Goal: Use online tool/utility: Utilize a website feature to perform a specific function

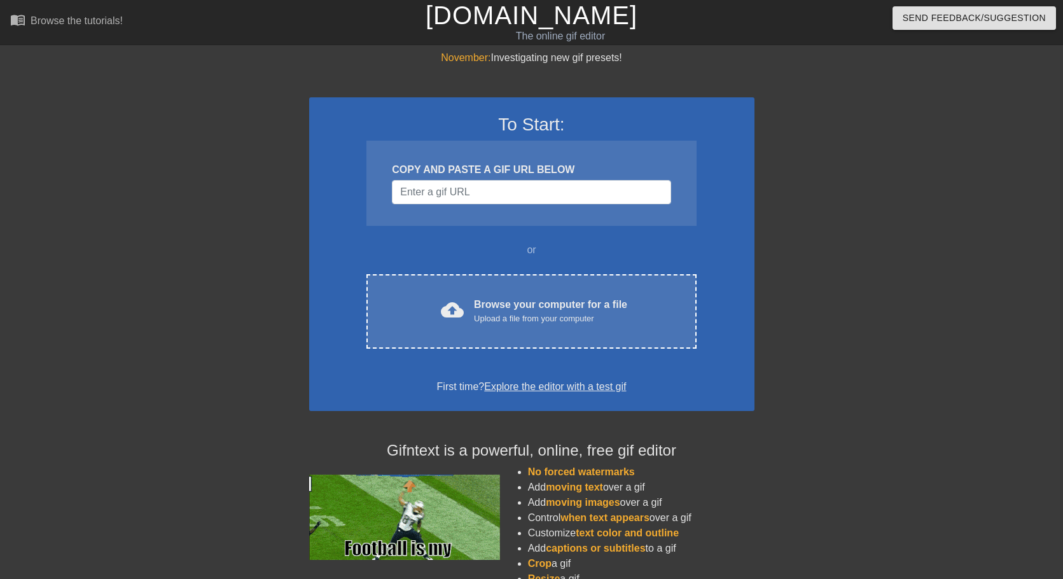
click at [495, 303] on div "Browse your computer for a file Upload a file from your computer" at bounding box center [550, 311] width 153 height 28
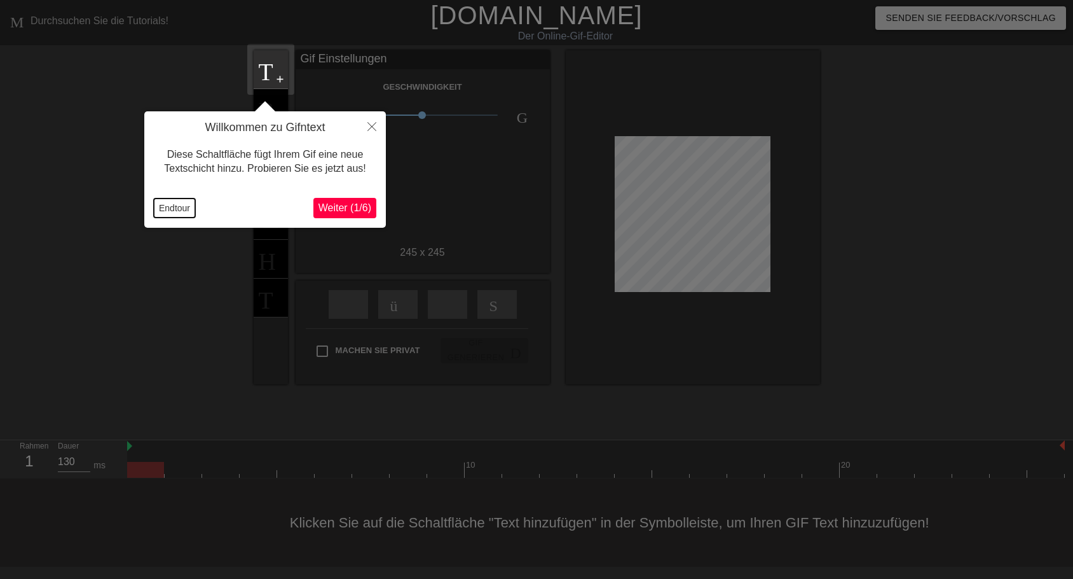
click at [184, 209] on button "Endtour" at bounding box center [174, 207] width 41 height 19
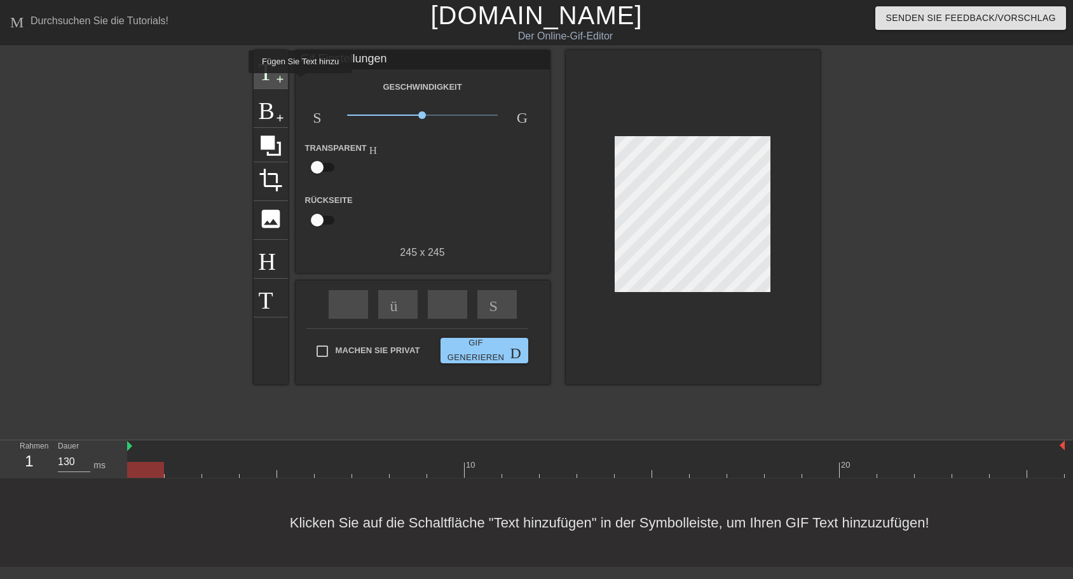
click at [277, 82] on span "add-circle" at bounding box center [280, 79] width 11 height 11
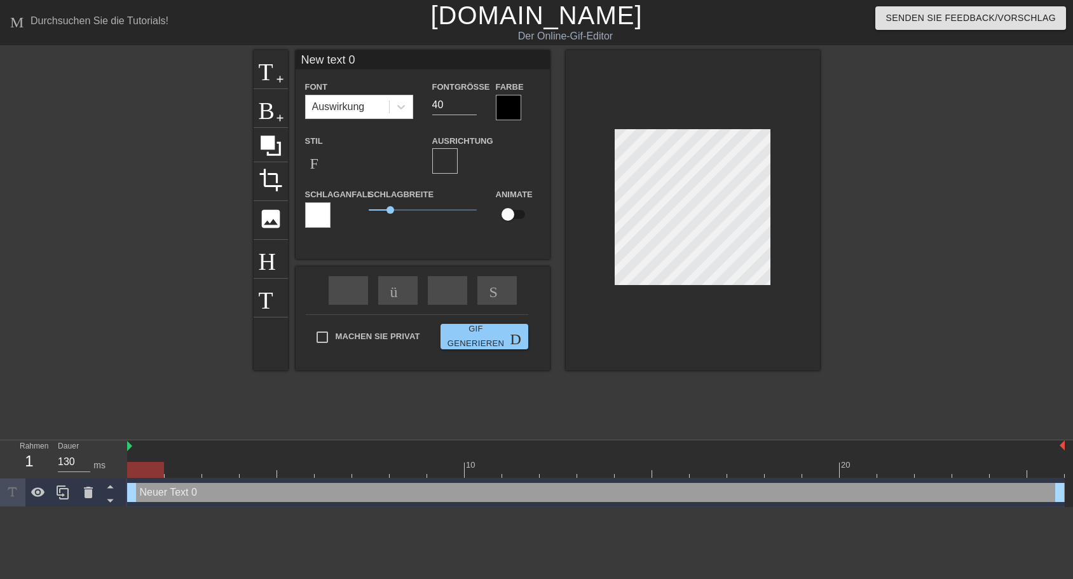
click at [301, 57] on input "New text 0" at bounding box center [423, 59] width 254 height 19
drag, startPoint x: 355, startPoint y: 58, endPoint x: 274, endPoint y: 59, distance: 81.4
click at [296, 59] on input "New text 0" at bounding box center [423, 59] width 254 height 19
type input "Gute Nacht Ihr beiden!"
click at [472, 108] on input "30" at bounding box center [454, 105] width 45 height 20
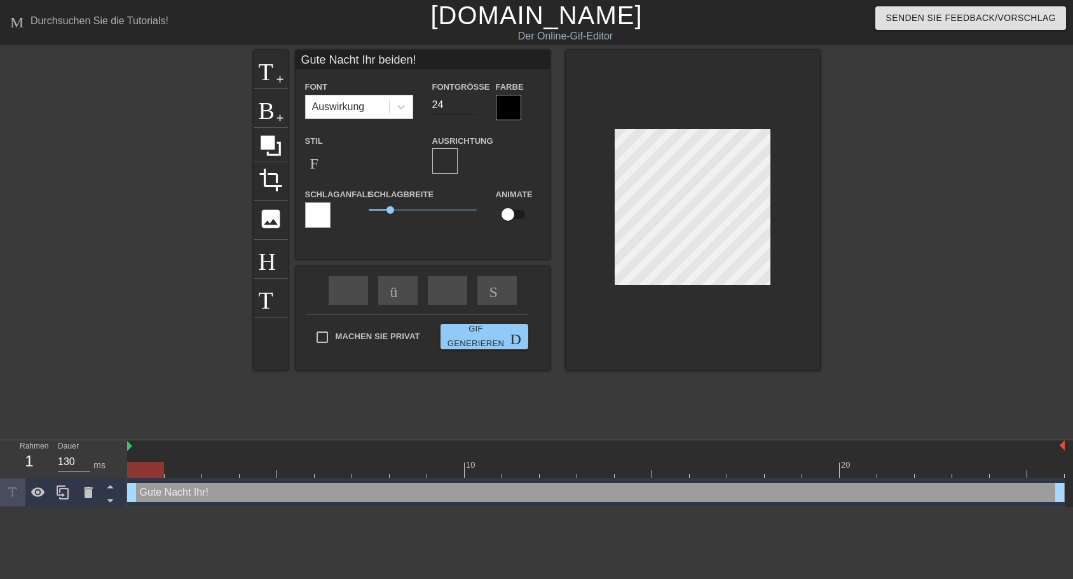
type input "24"
click at [472, 108] on input "24" at bounding box center [454, 105] width 45 height 20
type input "Gute Nacht Ihr beiden!"
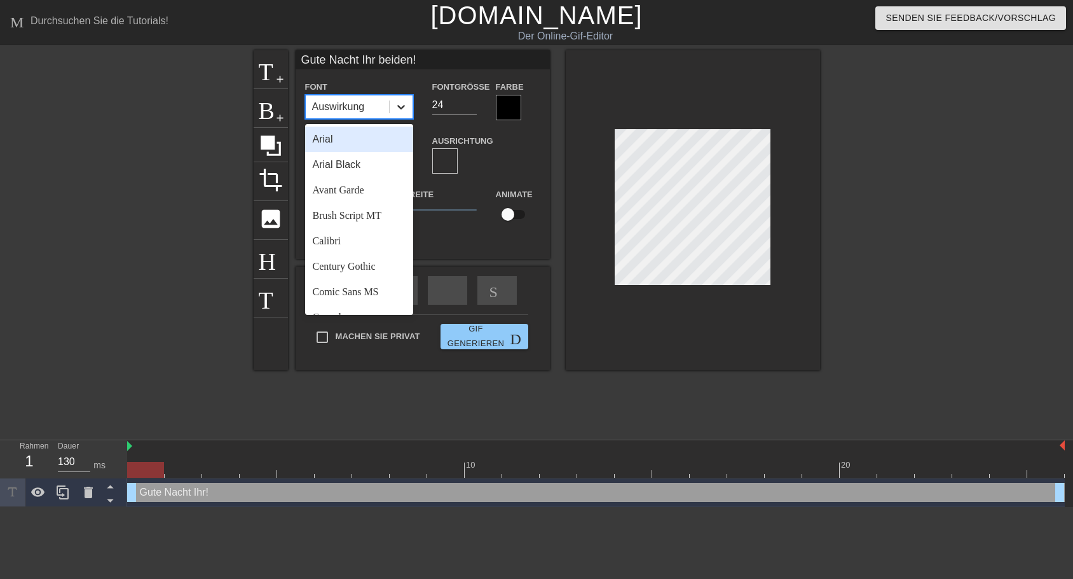
click at [404, 109] on icon at bounding box center [401, 106] width 13 height 13
click at [342, 216] on div "Brush Script MT" at bounding box center [359, 215] width 108 height 25
click at [399, 109] on icon at bounding box center [401, 106] width 13 height 13
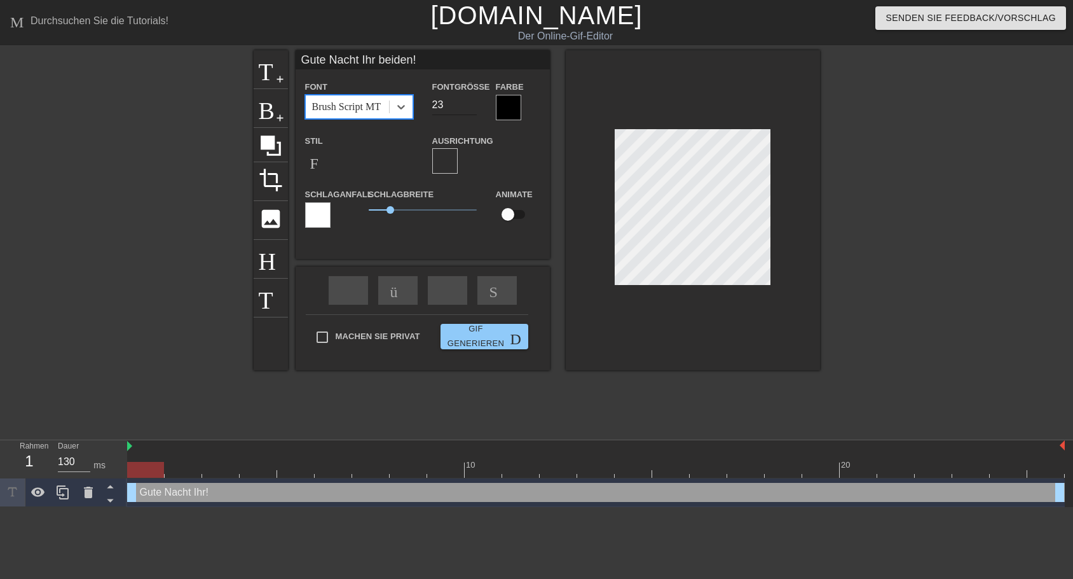
click at [472, 109] on input "23" at bounding box center [454, 105] width 45 height 20
click at [468, 100] on input "24" at bounding box center [454, 105] width 45 height 20
type input "30"
click at [468, 100] on input "30" at bounding box center [454, 105] width 45 height 20
drag, startPoint x: 388, startPoint y: 208, endPoint x: 374, endPoint y: 208, distance: 14.0
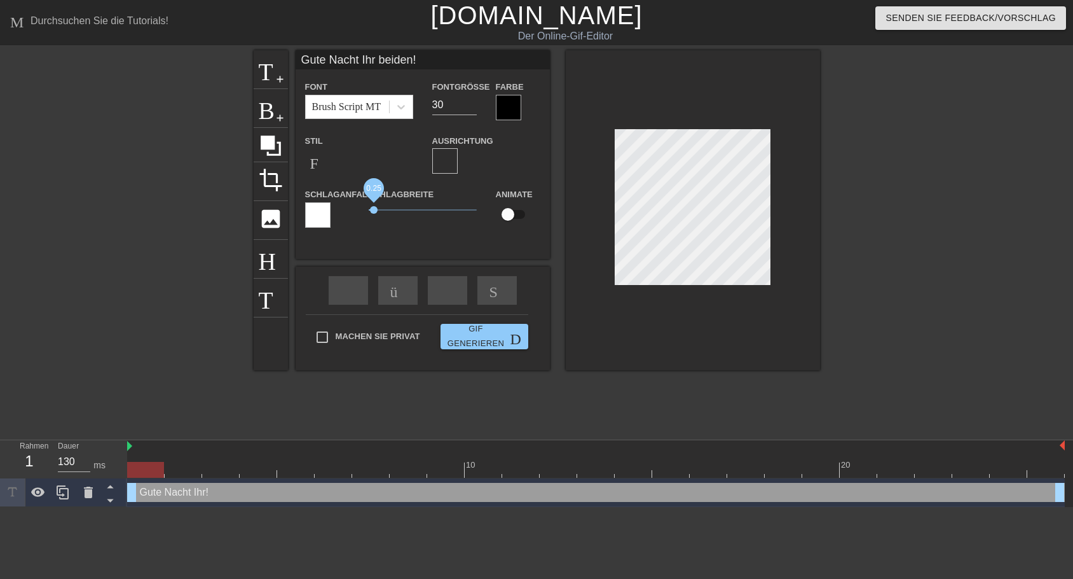
click at [374, 208] on span "0.25" at bounding box center [374, 210] width 8 height 8
click at [506, 105] on div at bounding box center [508, 107] width 25 height 25
click at [514, 105] on div at bounding box center [508, 107] width 25 height 25
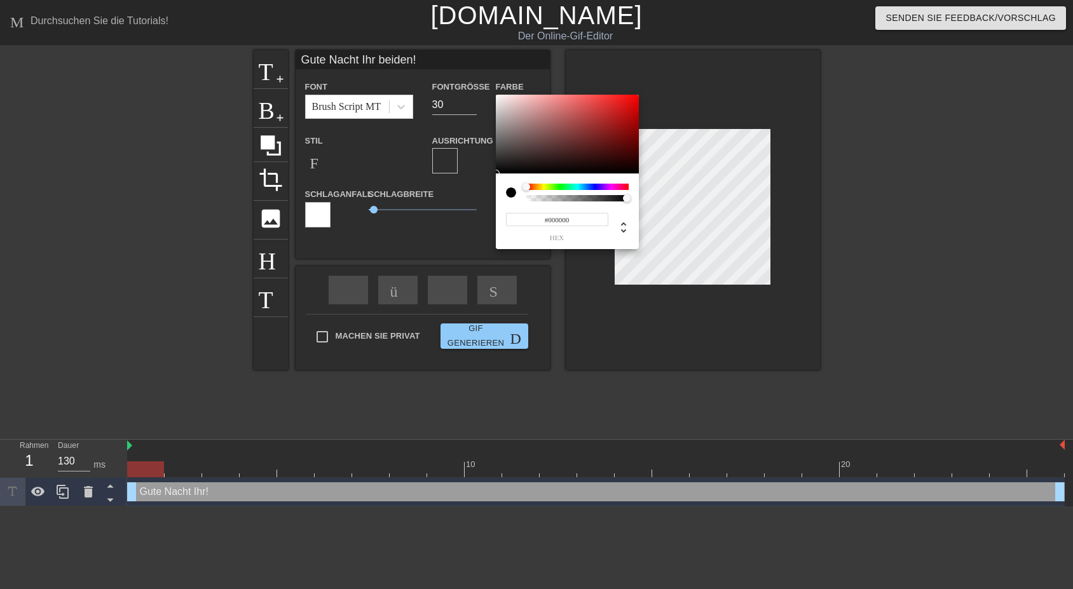
type input "#F2ECEC"
click at [499, 99] on div at bounding box center [567, 134] width 143 height 79
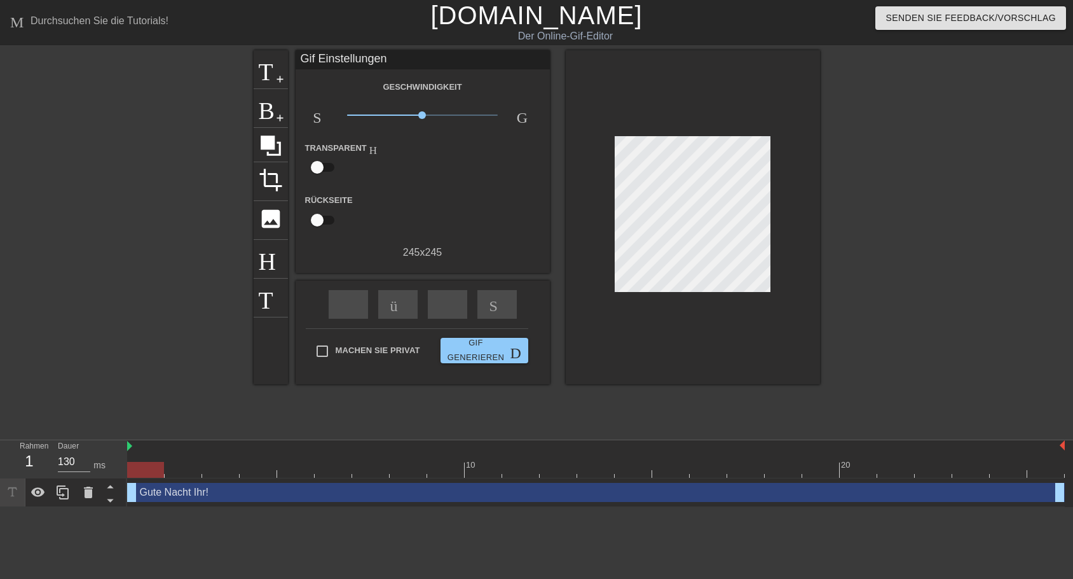
drag, startPoint x: 375, startPoint y: 210, endPoint x: 358, endPoint y: 210, distance: 17.2
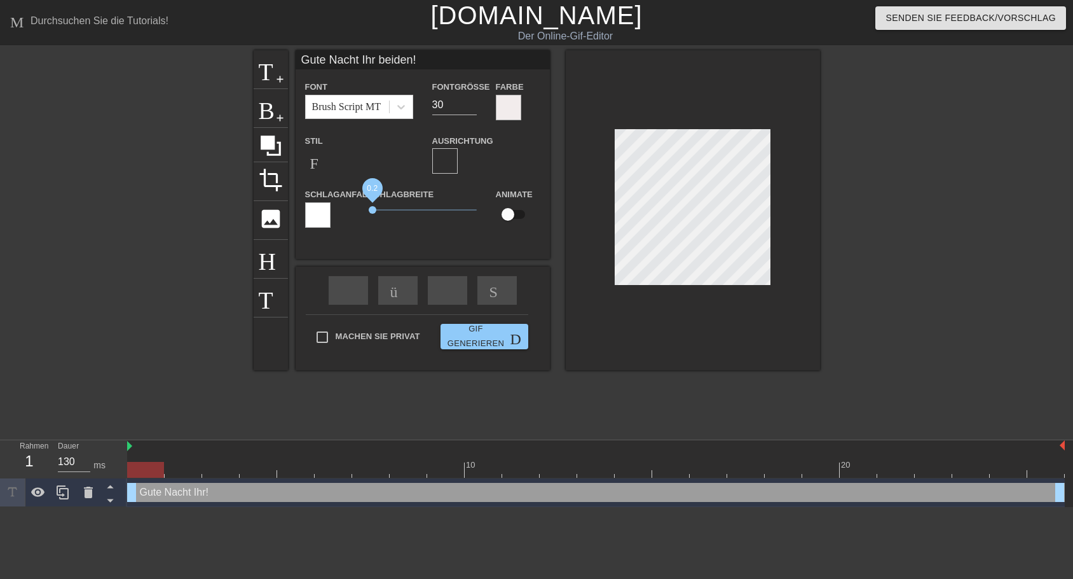
click at [373, 209] on span "0.2" at bounding box center [373, 210] width 8 height 8
click at [321, 219] on div at bounding box center [317, 214] width 25 height 25
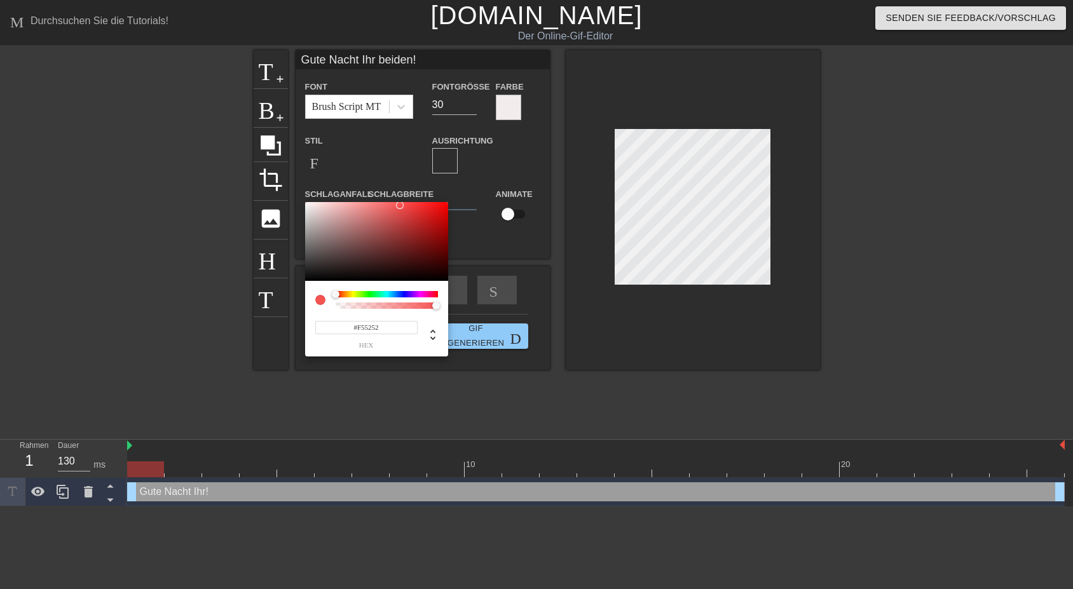
click at [306, 205] on div at bounding box center [376, 241] width 143 height 79
type input "#F5EAEA"
click at [312, 205] on div at bounding box center [376, 241] width 143 height 79
click at [312, 205] on div at bounding box center [312, 206] width 8 height 8
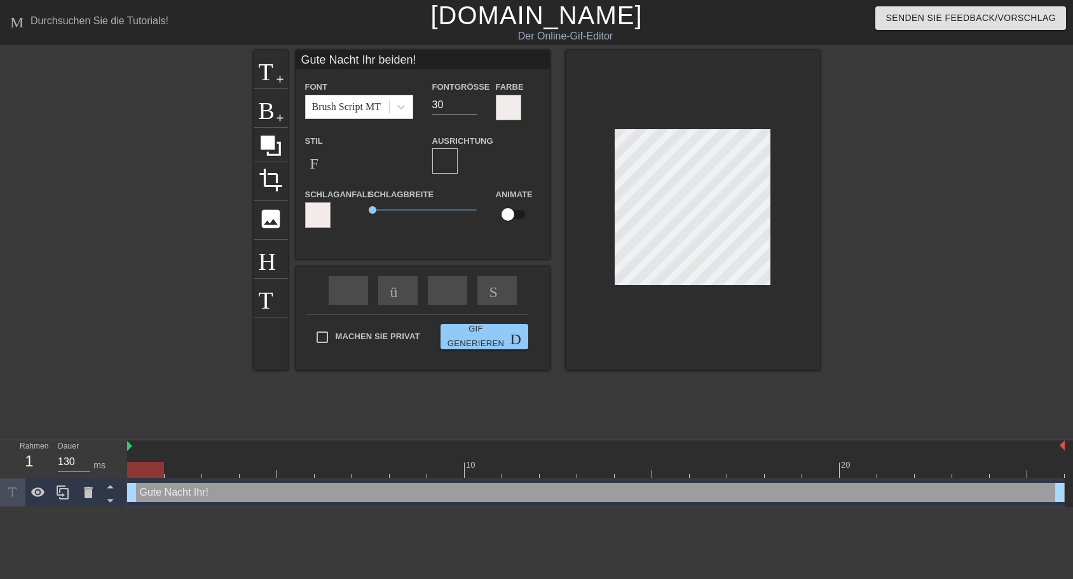
click at [320, 217] on div at bounding box center [317, 214] width 25 height 25
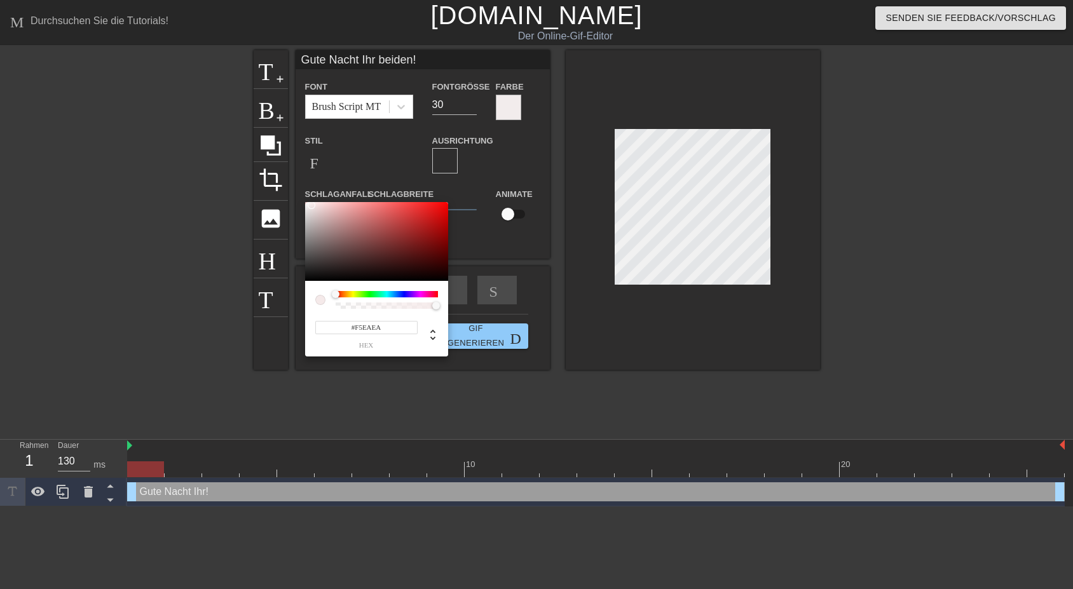
type input "#0A0A0A"
click at [307, 278] on div at bounding box center [376, 241] width 143 height 79
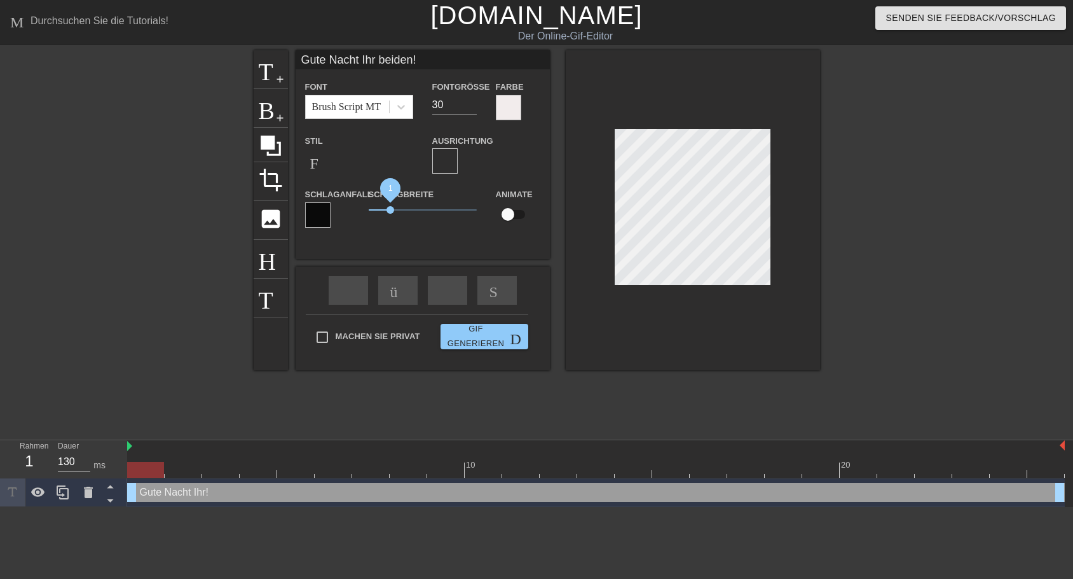
drag, startPoint x: 369, startPoint y: 208, endPoint x: 390, endPoint y: 208, distance: 21.0
click at [390, 208] on span "1" at bounding box center [423, 209] width 108 height 15
click at [508, 111] on div at bounding box center [508, 107] width 25 height 25
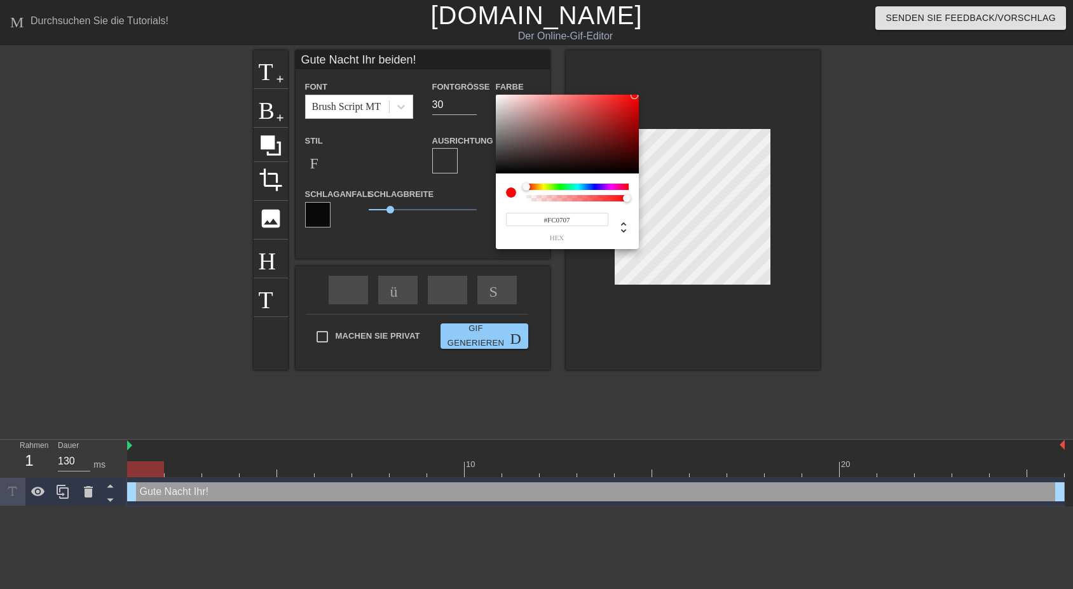
click at [635, 95] on div at bounding box center [567, 134] width 143 height 79
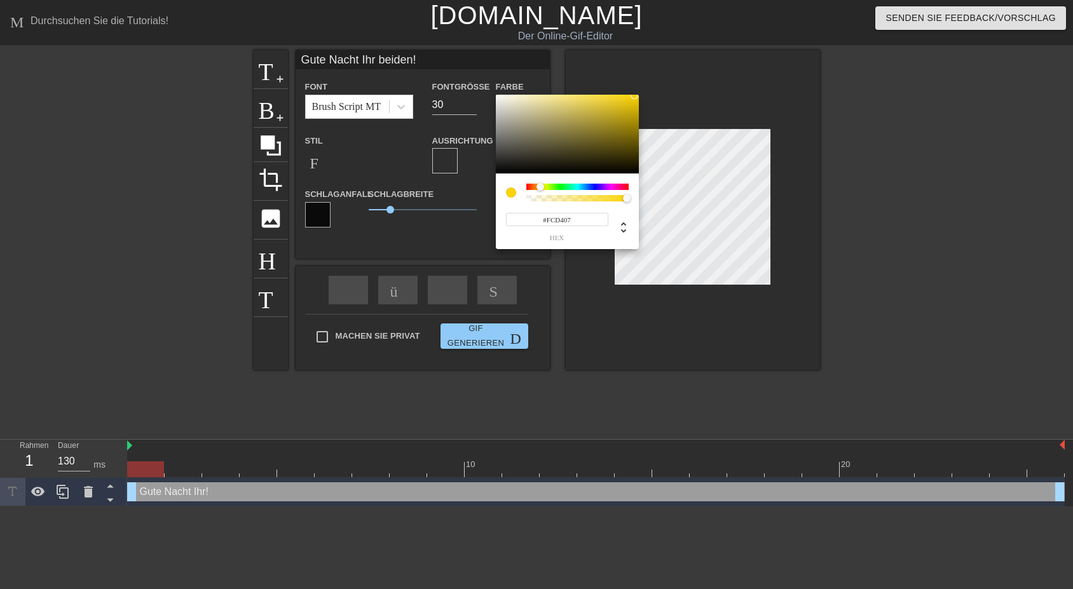
click at [540, 185] on div at bounding box center [577, 187] width 102 height 6
click at [635, 99] on div at bounding box center [635, 99] width 8 height 8
type input "242"
type input "0.25"
drag, startPoint x: 626, startPoint y: 197, endPoint x: 553, endPoint y: 203, distance: 72.7
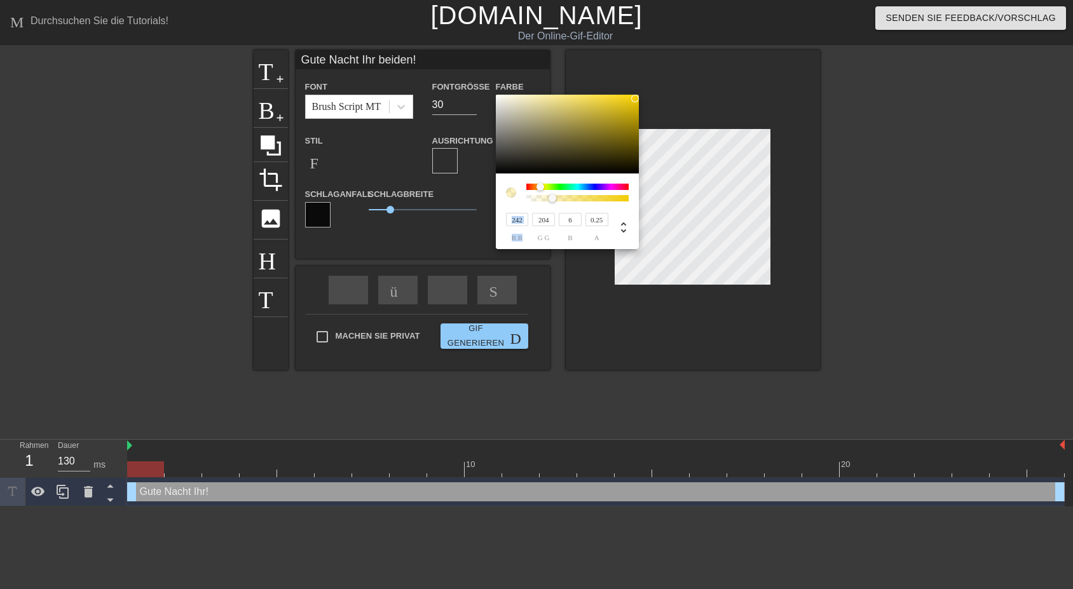
click at [553, 203] on div "242 r r 204 g g 6 b 0.25 a" at bounding box center [567, 212] width 143 height 76
type input "239"
type input "236"
type input "242"
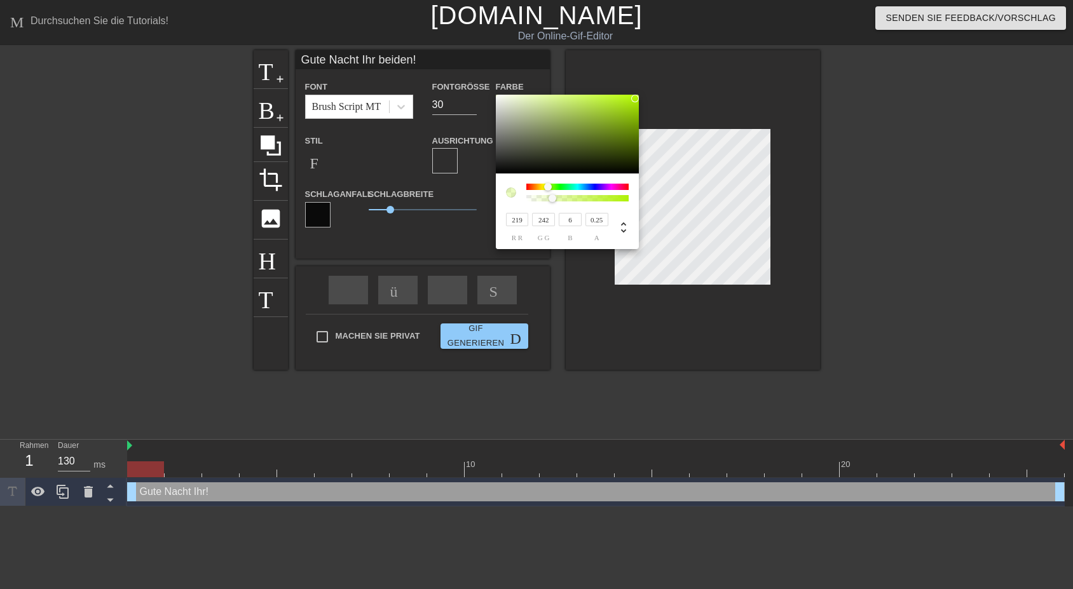
type input "242"
type input "239"
type input "227"
type input "242"
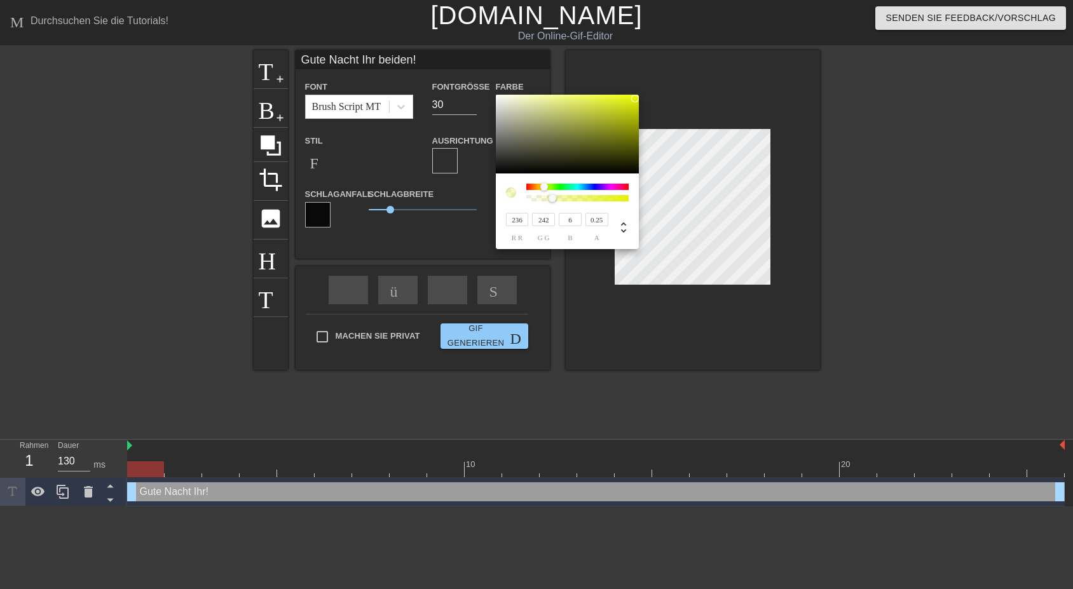
type input "239"
drag, startPoint x: 537, startPoint y: 186, endPoint x: 543, endPoint y: 181, distance: 8.1
click at [543, 181] on div "242 r r 239 g g 6 b 0.25 a" at bounding box center [567, 212] width 143 height 76
type input "248"
type input "245"
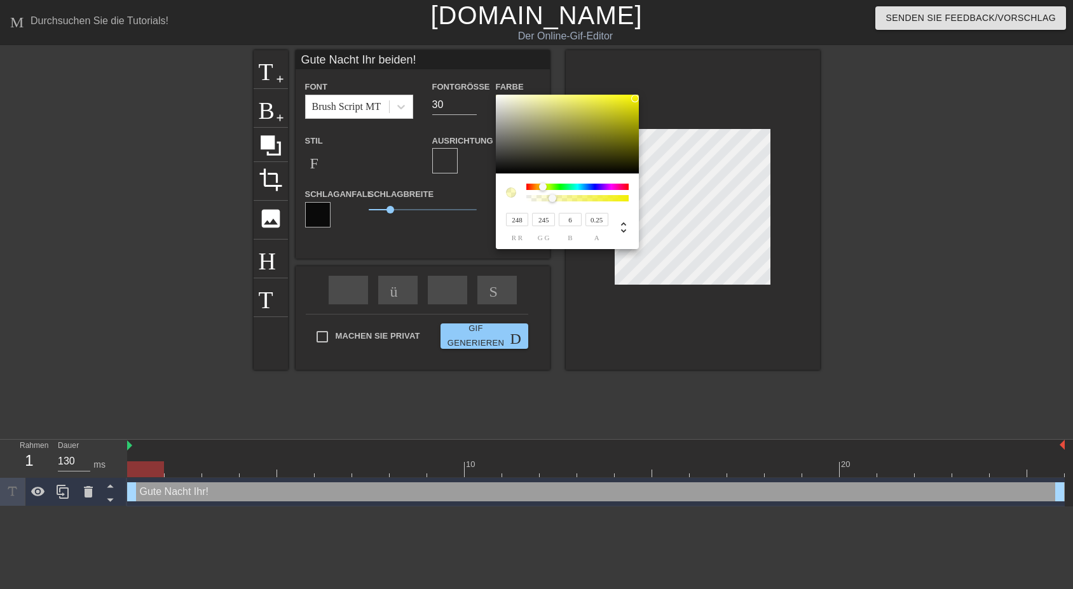
type input "252"
type input "249"
type input "255"
type input "252"
click at [635, 92] on div at bounding box center [635, 95] width 8 height 8
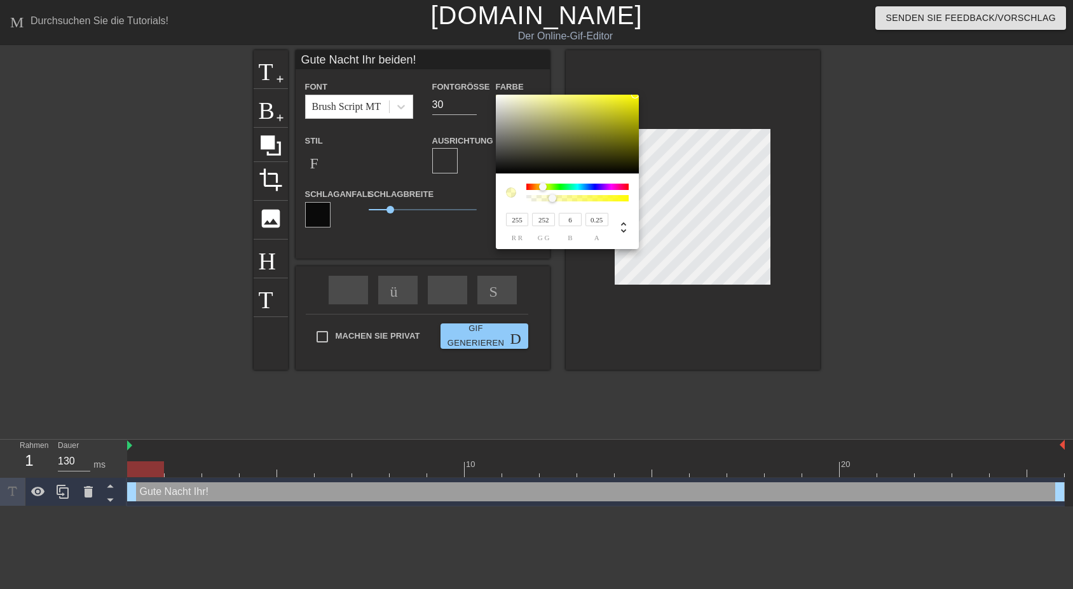
type input "250"
type input "247"
click at [635, 96] on div at bounding box center [635, 96] width 8 height 8
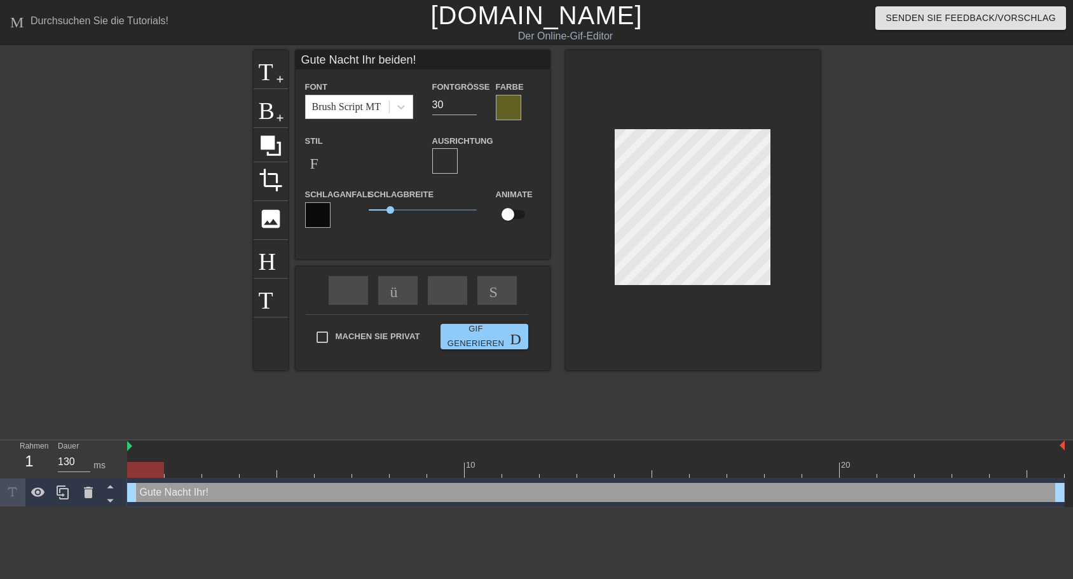
click at [505, 109] on div at bounding box center [508, 107] width 25 height 25
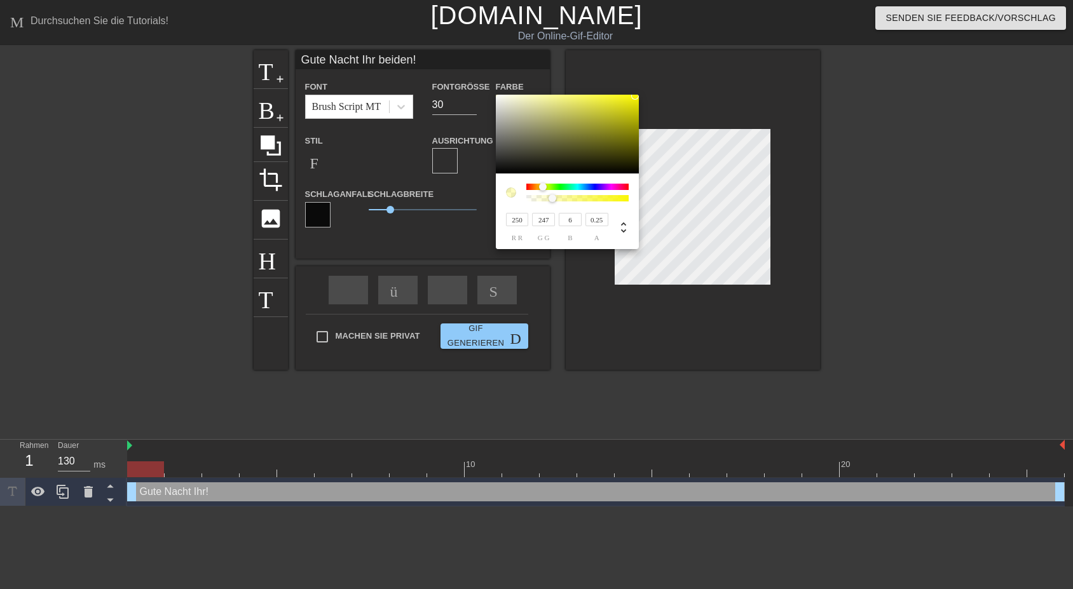
type input "244"
type input "250"
type input "220"
type input "244"
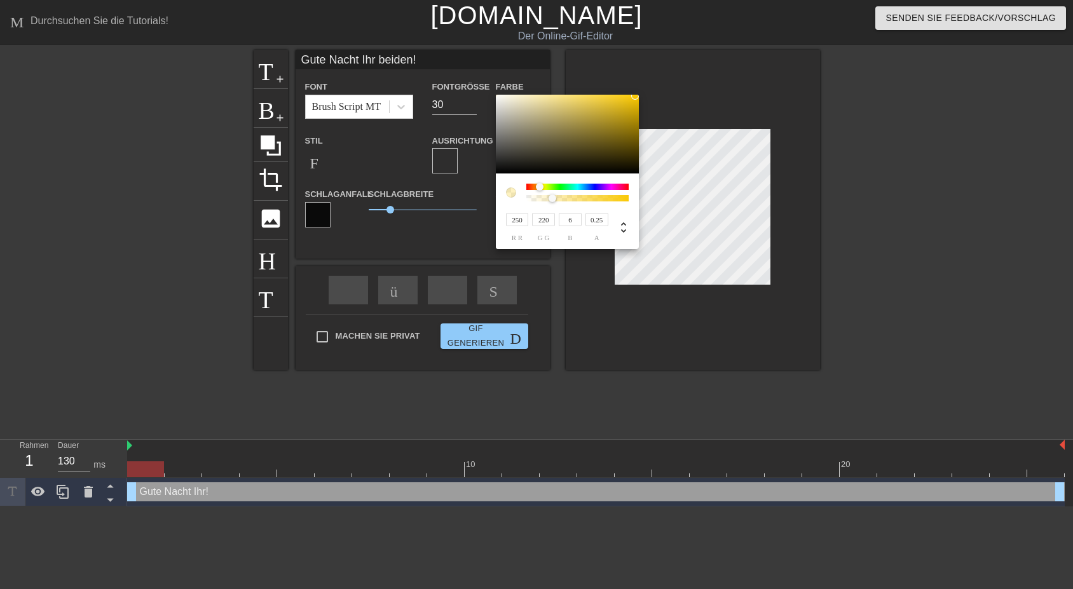
type input "250"
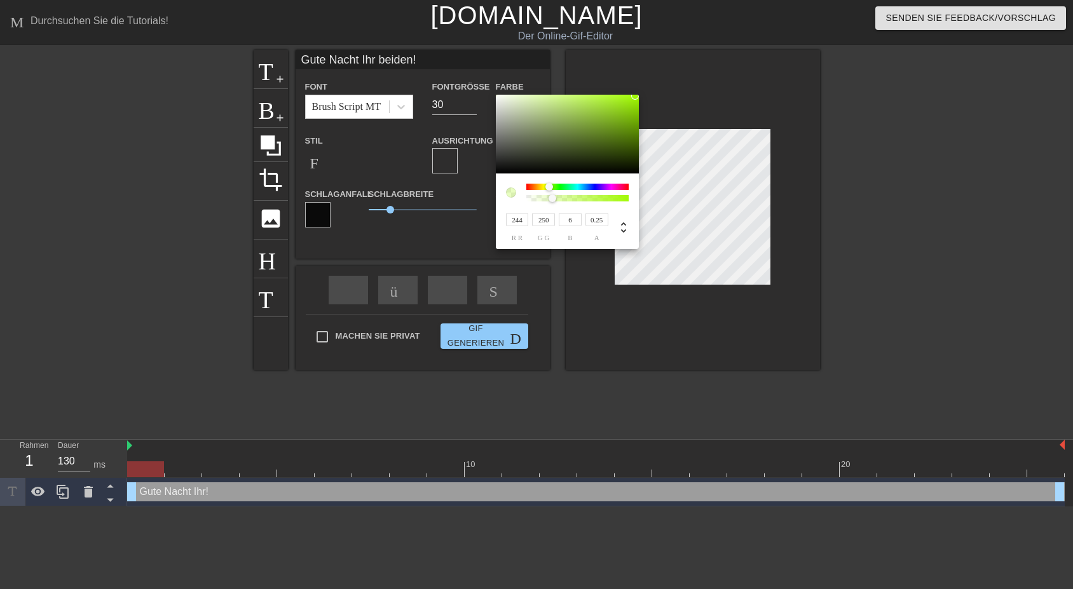
type input "250"
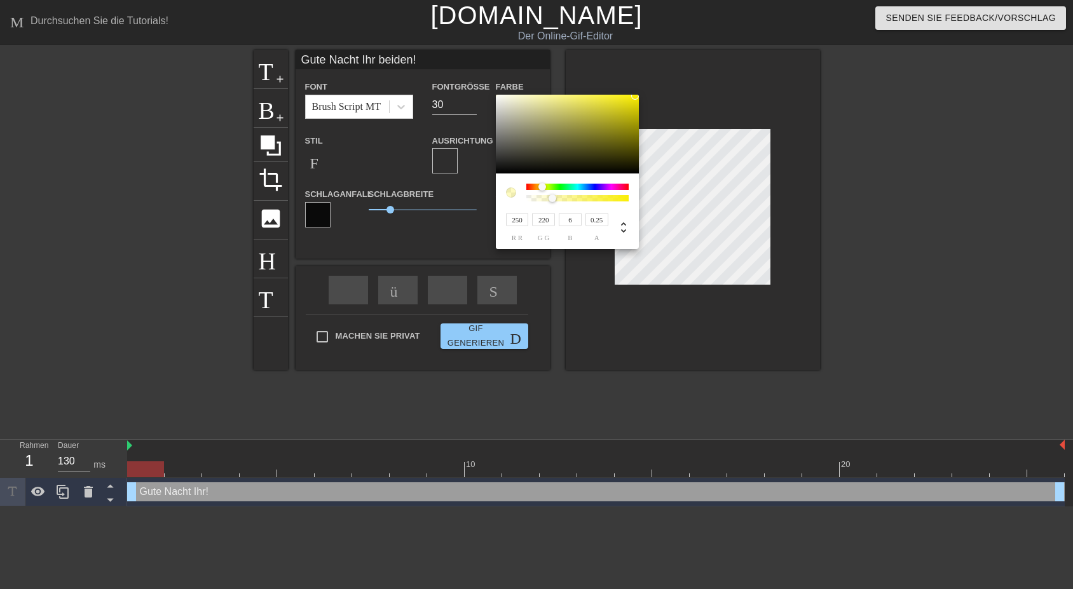
type input "201"
click at [540, 189] on div at bounding box center [540, 187] width 8 height 8
type input "1"
drag, startPoint x: 553, startPoint y: 200, endPoint x: 643, endPoint y: 196, distance: 90.3
click at [639, 196] on div "250 r r 201 g g 6 b 1 a" at bounding box center [567, 172] width 143 height 155
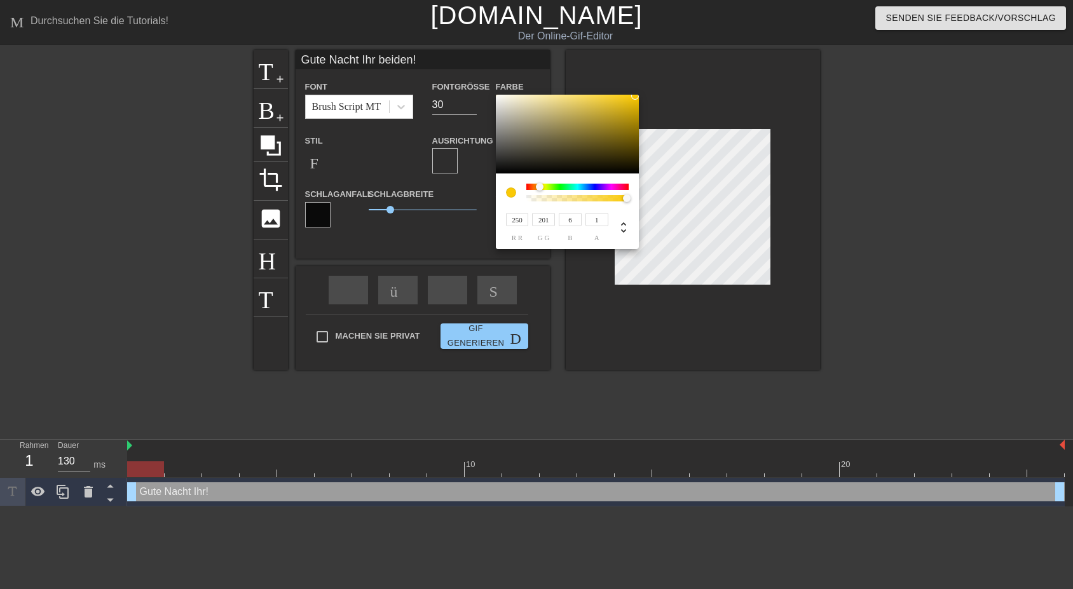
type input "244"
type input "196"
type input "3"
click at [637, 98] on div at bounding box center [637, 98] width 8 height 8
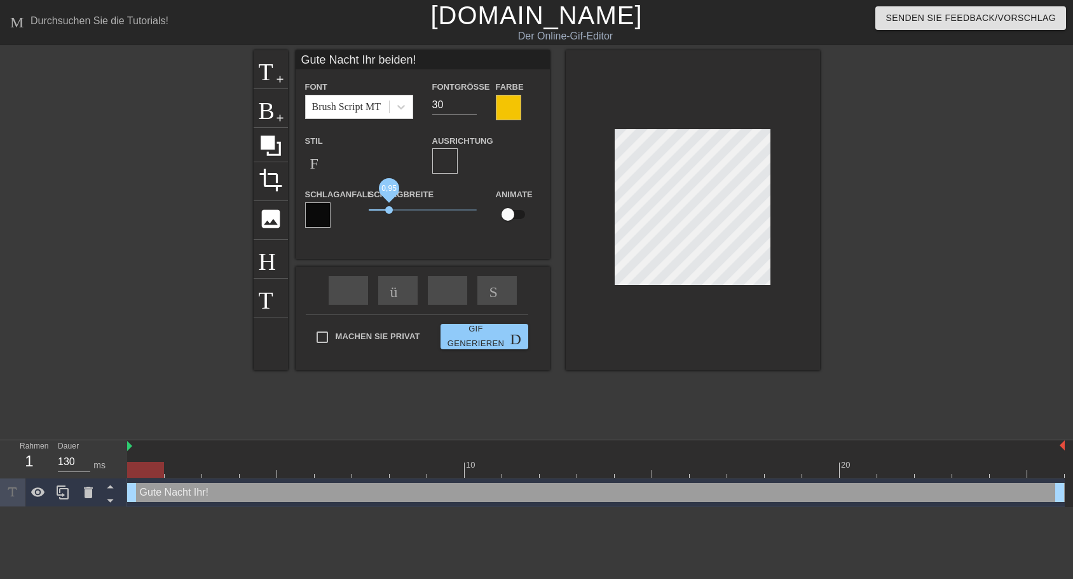
click at [389, 212] on span "0,95" at bounding box center [389, 210] width 8 height 8
click at [502, 109] on div at bounding box center [508, 107] width 25 height 25
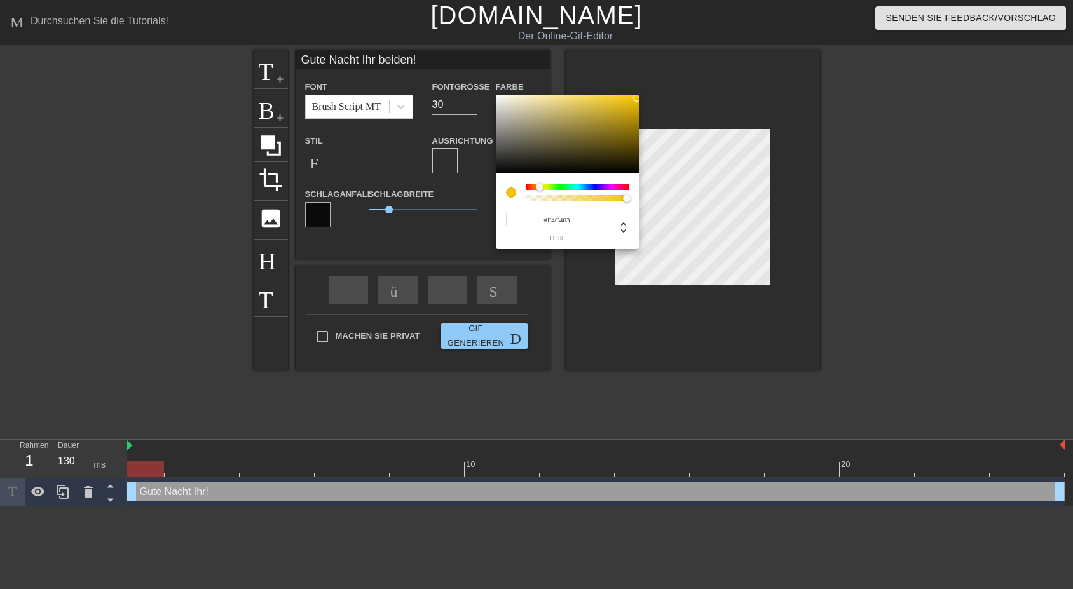
type input "#F40319"
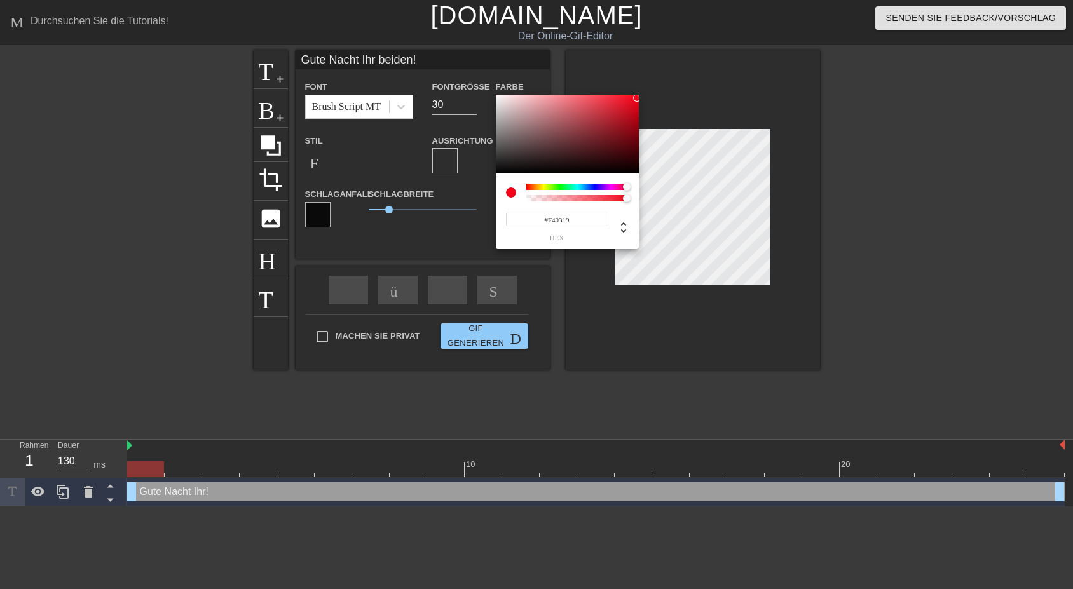
click at [627, 185] on div at bounding box center [577, 187] width 102 height 6
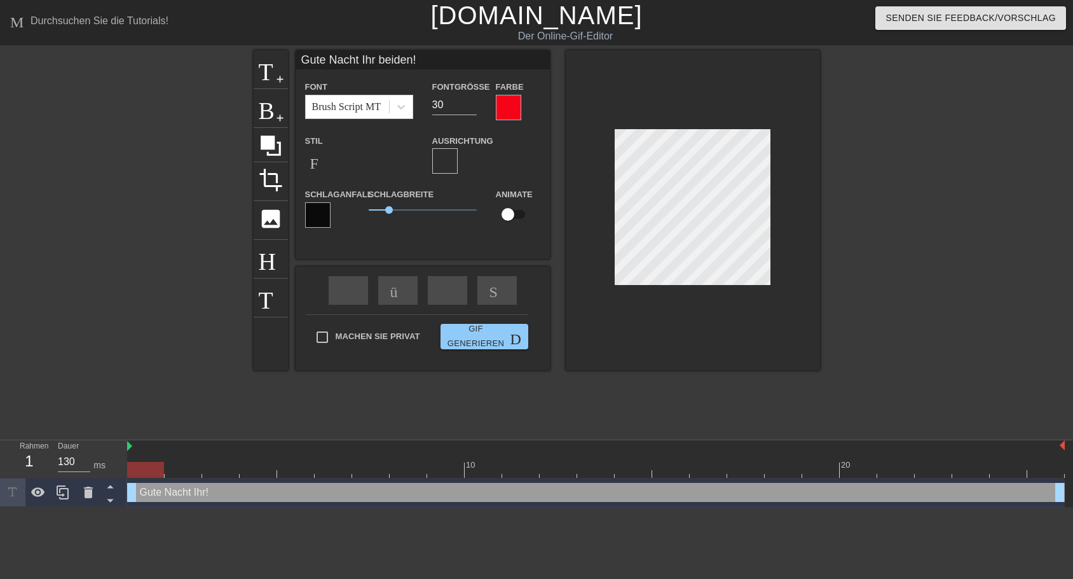
click at [320, 214] on div at bounding box center [317, 214] width 25 height 25
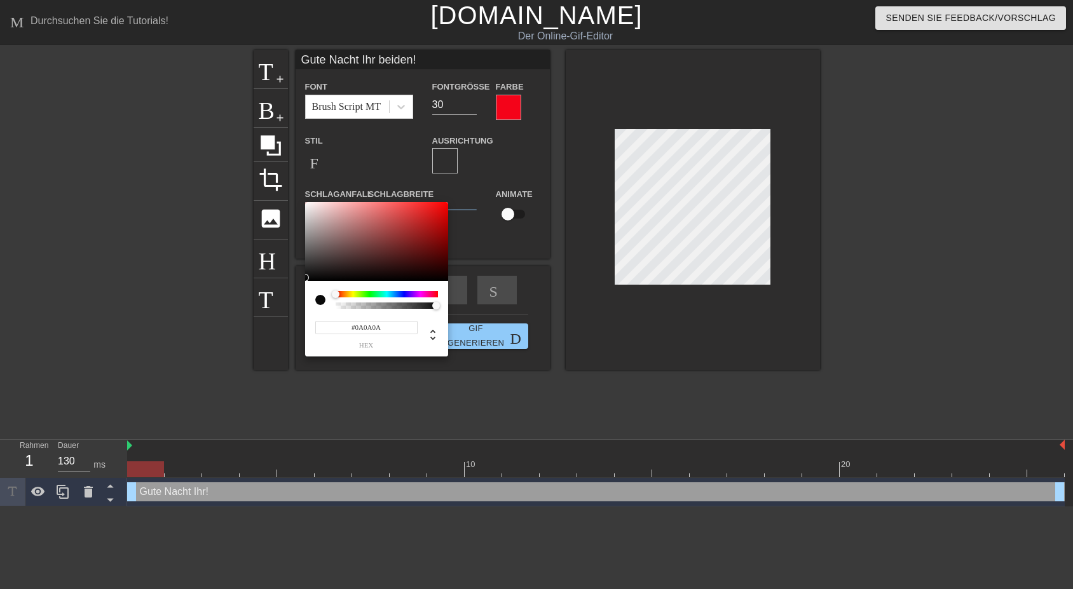
type input "#F9F5F5"
click at [307, 204] on div at bounding box center [376, 241] width 143 height 79
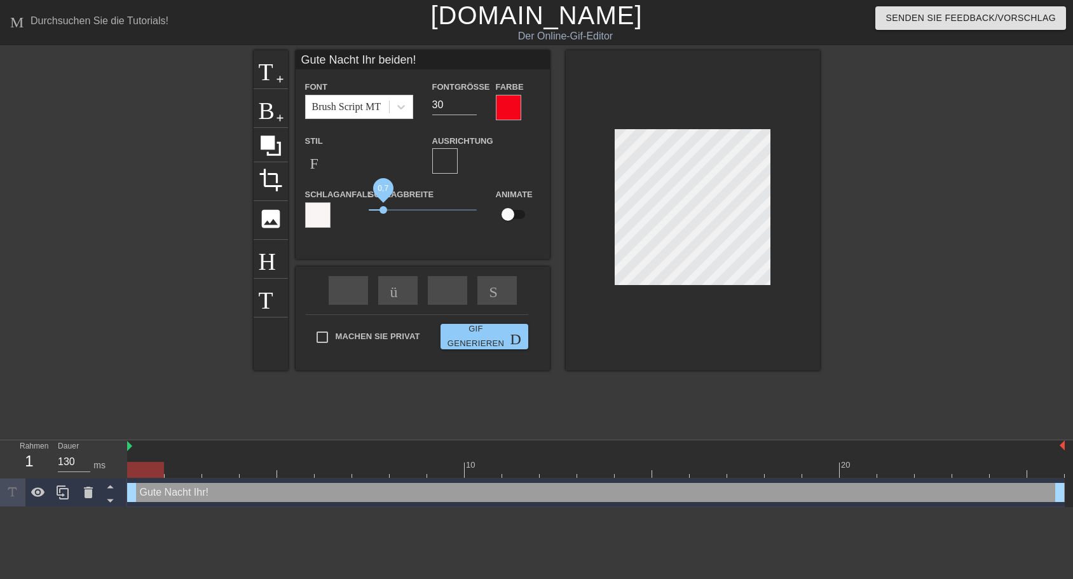
click at [384, 208] on span "0,7" at bounding box center [384, 210] width 8 height 8
click at [384, 207] on span "0,7" at bounding box center [423, 209] width 108 height 15
click at [321, 214] on div at bounding box center [317, 214] width 25 height 25
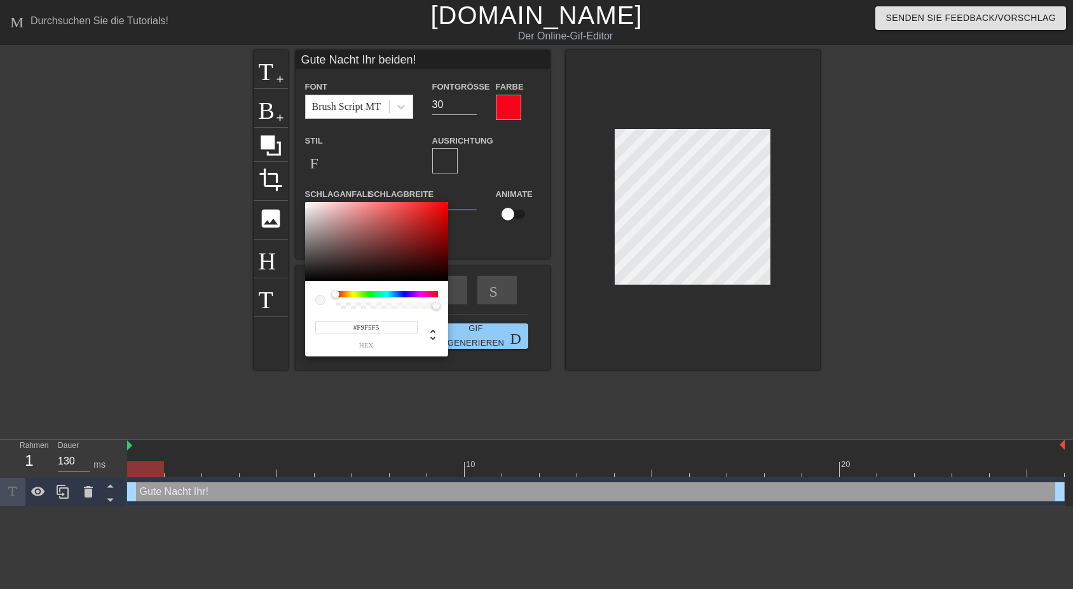
type input "#0C0C0C"
click at [306, 277] on div at bounding box center [376, 241] width 143 height 79
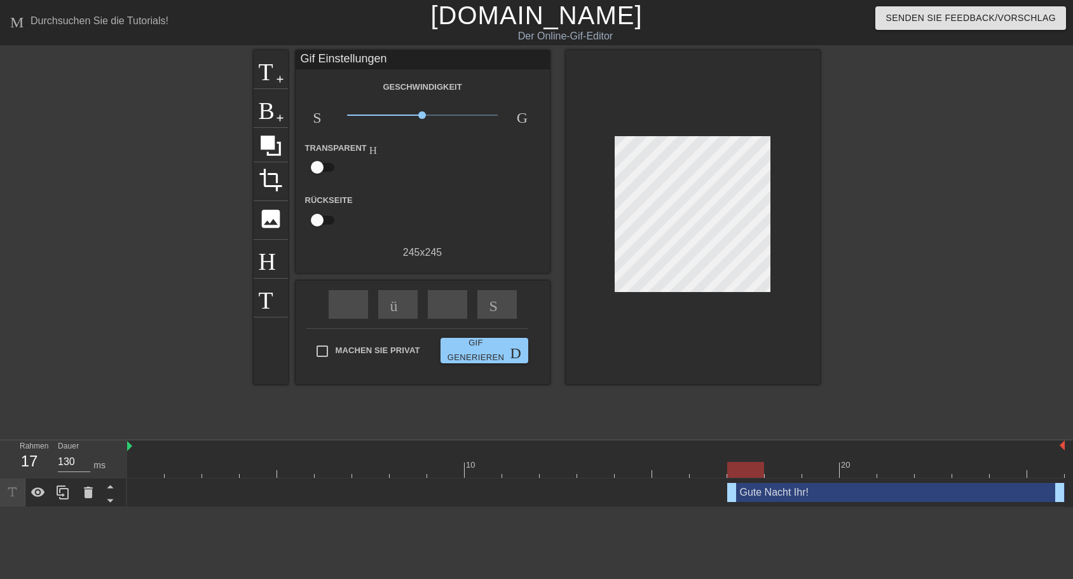
drag, startPoint x: 132, startPoint y: 490, endPoint x: 745, endPoint y: 489, distance: 613.6
click at [745, 489] on div "Gute Nacht Ihr! drag-handle drag-handle" at bounding box center [896, 492] width 338 height 19
click at [324, 334] on div "Machen Sie privat Gif generieren Doppelpfeil" at bounding box center [417, 353] width 223 height 50
click at [279, 79] on span "add-circle" at bounding box center [280, 79] width 11 height 11
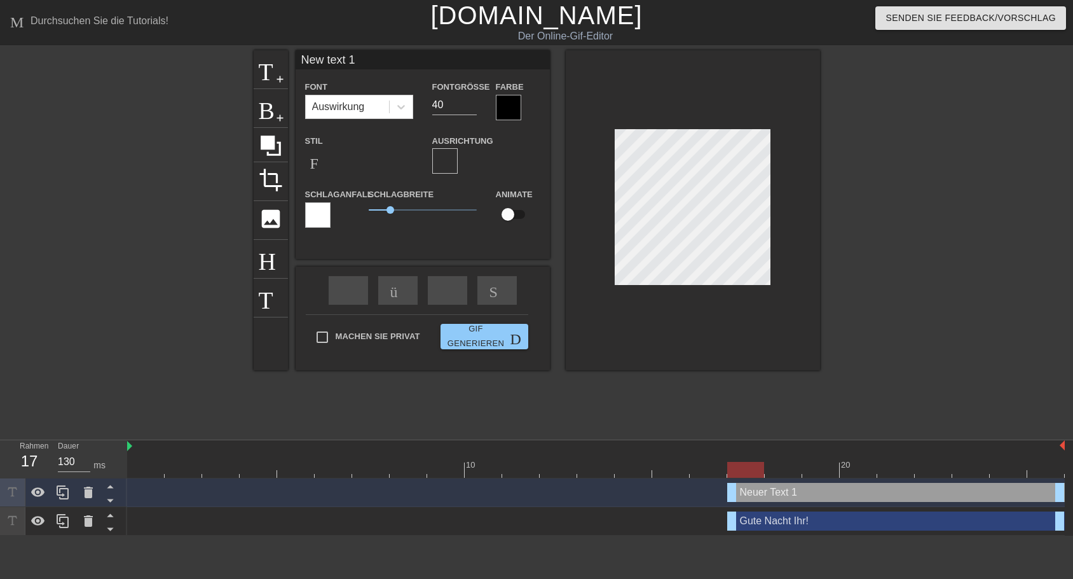
click at [303, 57] on input "New text 1" at bounding box center [423, 59] width 254 height 19
click at [306, 58] on input "[PERSON_NAME])New text 1" at bounding box center [423, 59] width 254 height 19
click at [299, 60] on input "[PERSON_NAME])New text 1" at bounding box center [423, 59] width 254 height 19
drag, startPoint x: 346, startPoint y: 60, endPoint x: 511, endPoint y: 52, distance: 165.6
click at [511, 52] on input "([PERSON_NAME])New text 1" at bounding box center [423, 59] width 254 height 19
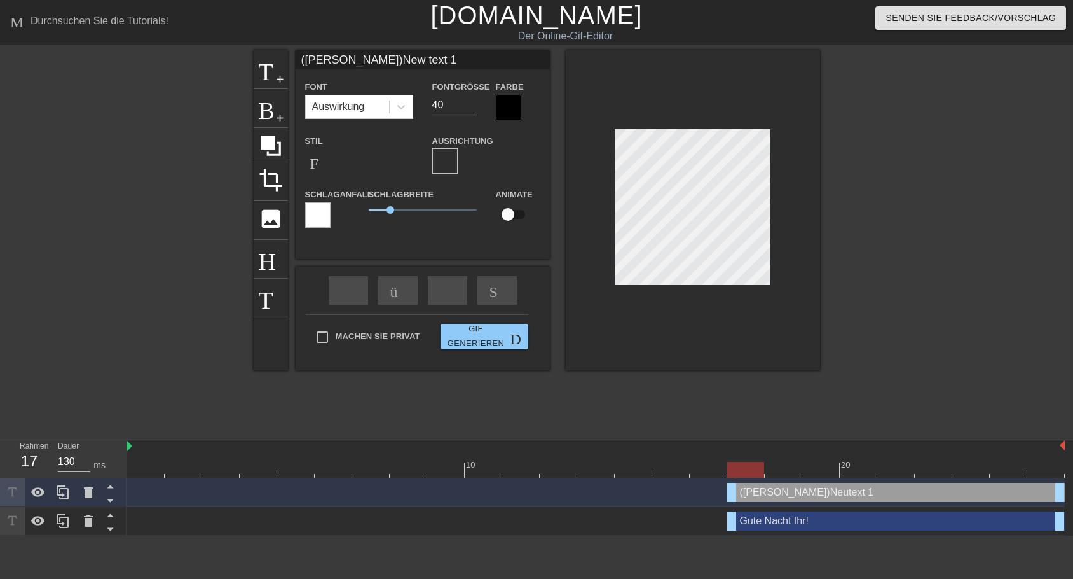
type input "([PERSON_NAME])"
click at [470, 107] on input "22" at bounding box center [454, 105] width 45 height 20
click at [471, 99] on input "28" at bounding box center [454, 105] width 45 height 20
type input "30"
click at [471, 99] on input "30" at bounding box center [454, 105] width 45 height 20
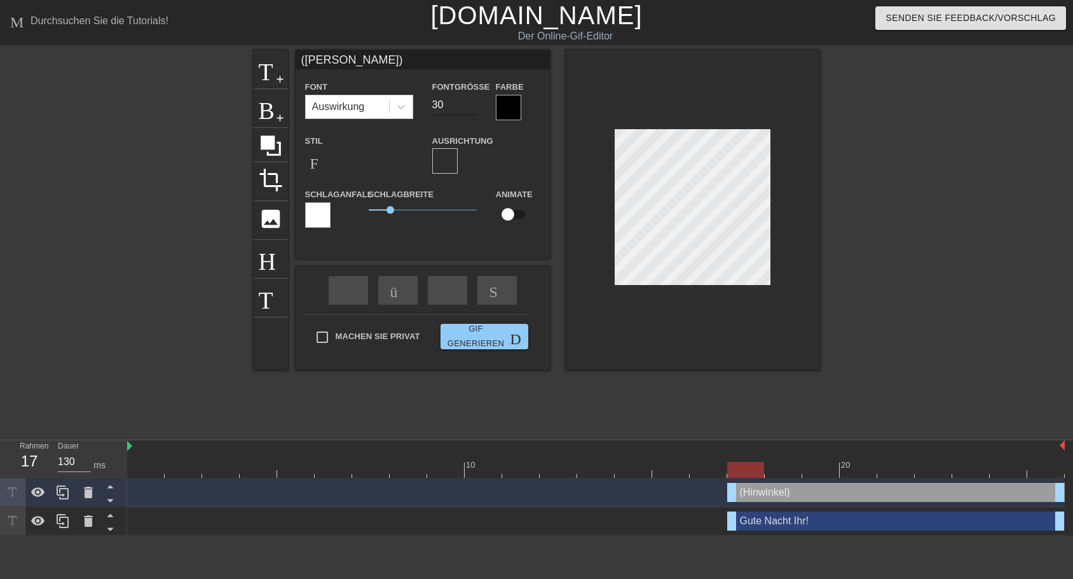
type input "([PERSON_NAME])"
click at [469, 112] on input "30" at bounding box center [454, 105] width 45 height 20
type input "15"
click at [469, 109] on input "15" at bounding box center [454, 105] width 45 height 20
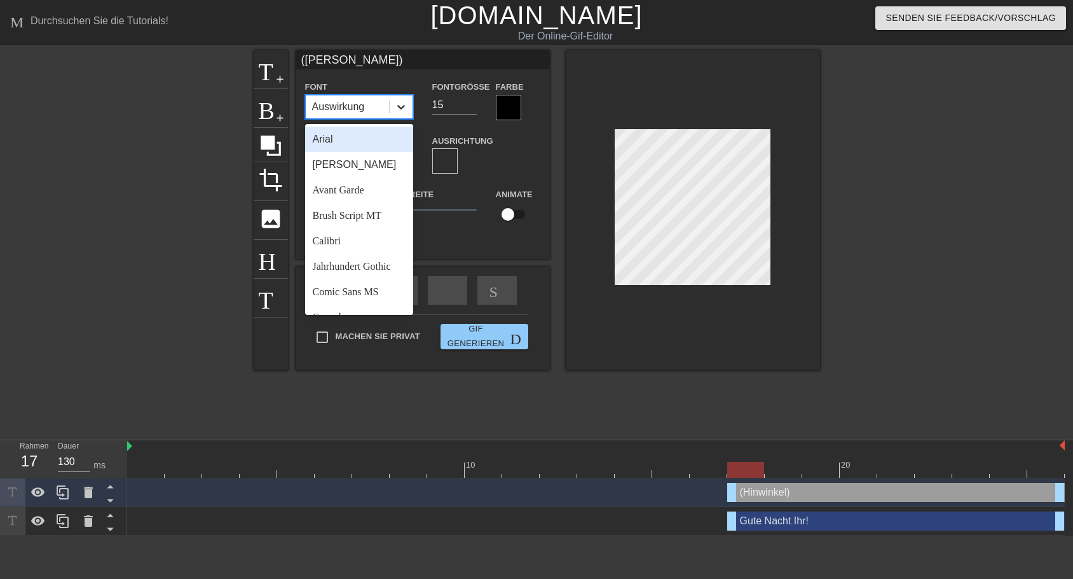
click at [405, 107] on icon at bounding box center [401, 106] width 13 height 13
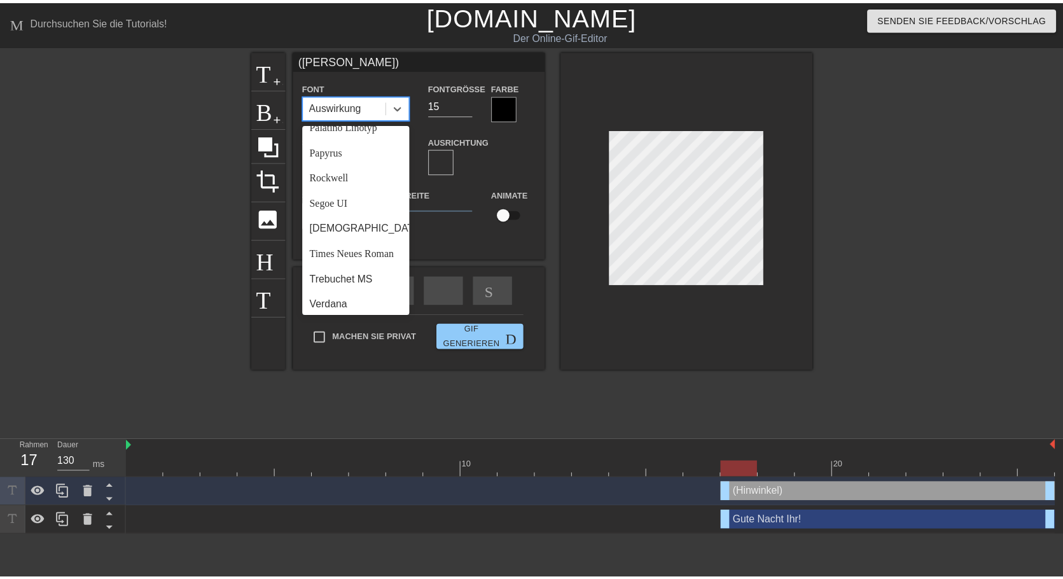
scroll to position [417, 0]
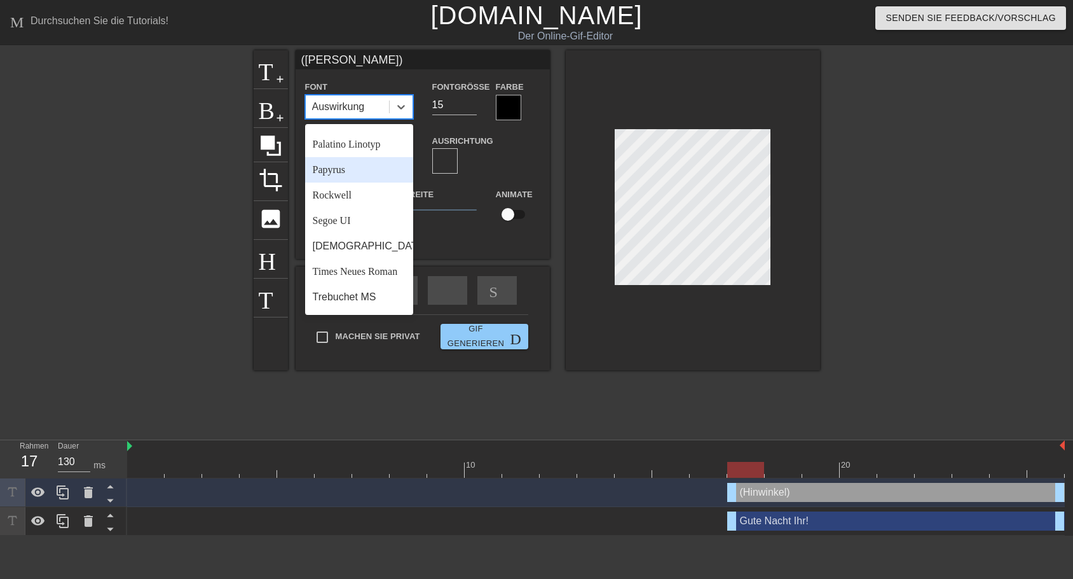
click at [341, 182] on div "Papyrus" at bounding box center [359, 169] width 108 height 25
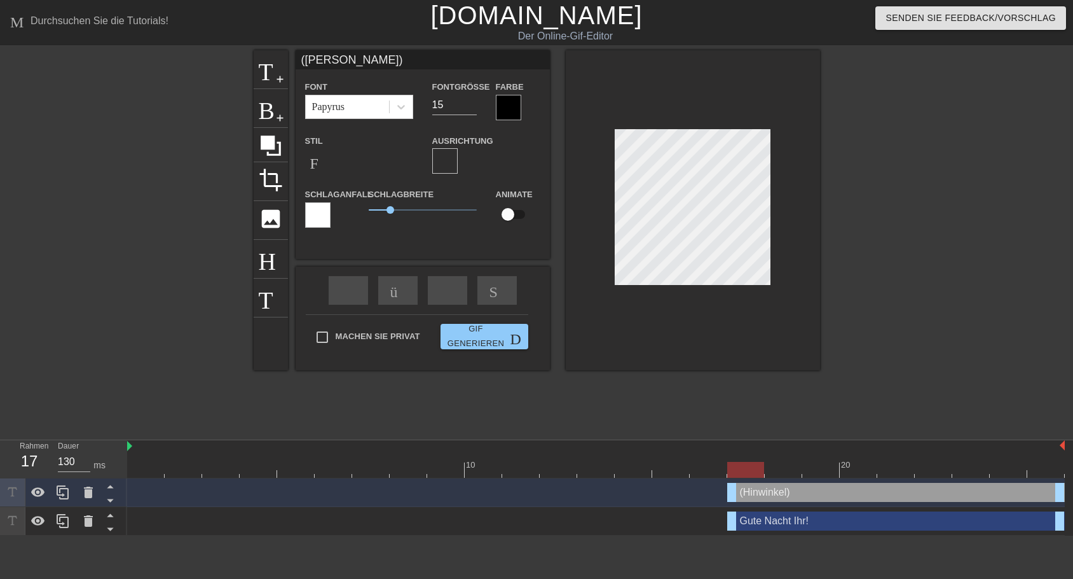
click at [514, 111] on div at bounding box center [508, 107] width 25 height 25
drag, startPoint x: 393, startPoint y: 210, endPoint x: 374, endPoint y: 211, distance: 19.1
click at [374, 211] on span "0.25" at bounding box center [374, 210] width 8 height 8
click at [508, 108] on div at bounding box center [508, 107] width 25 height 25
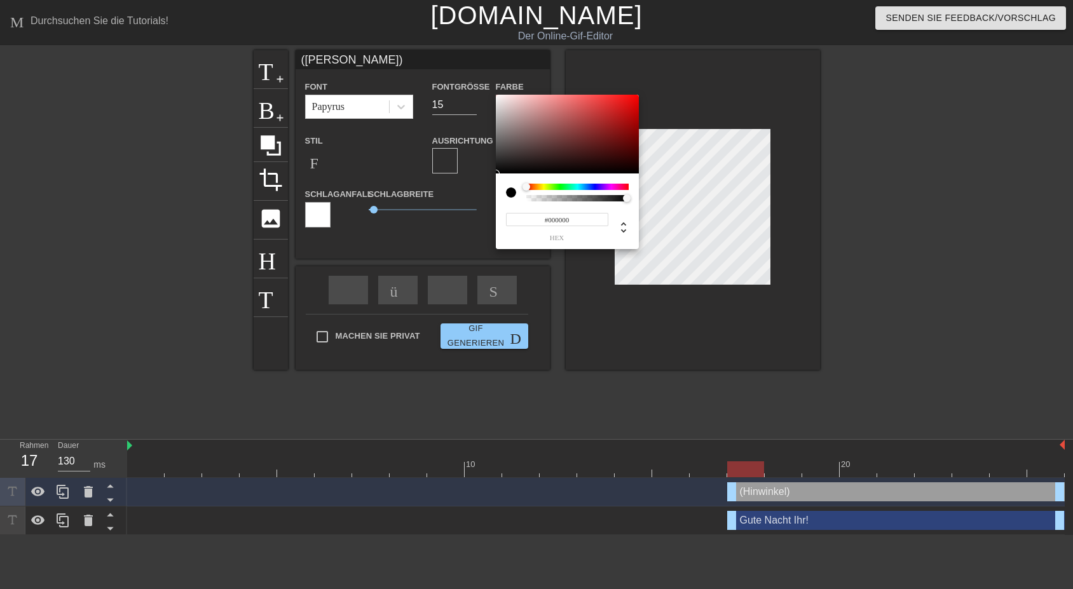
type input "#F8F2F2"
click at [499, 97] on div at bounding box center [567, 134] width 143 height 79
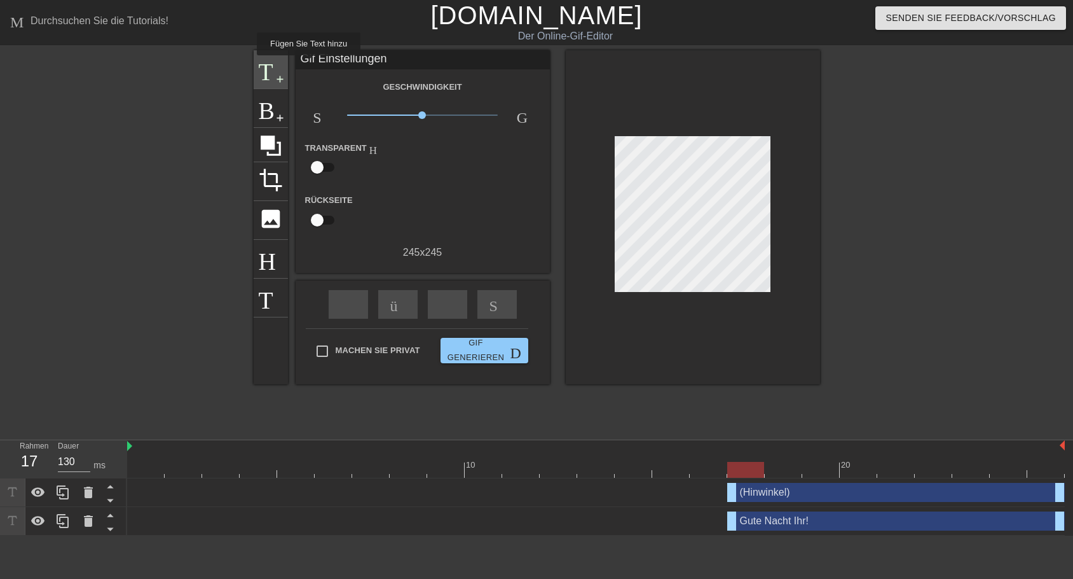
click at [285, 64] on div "Titel add-circle" at bounding box center [271, 69] width 34 height 39
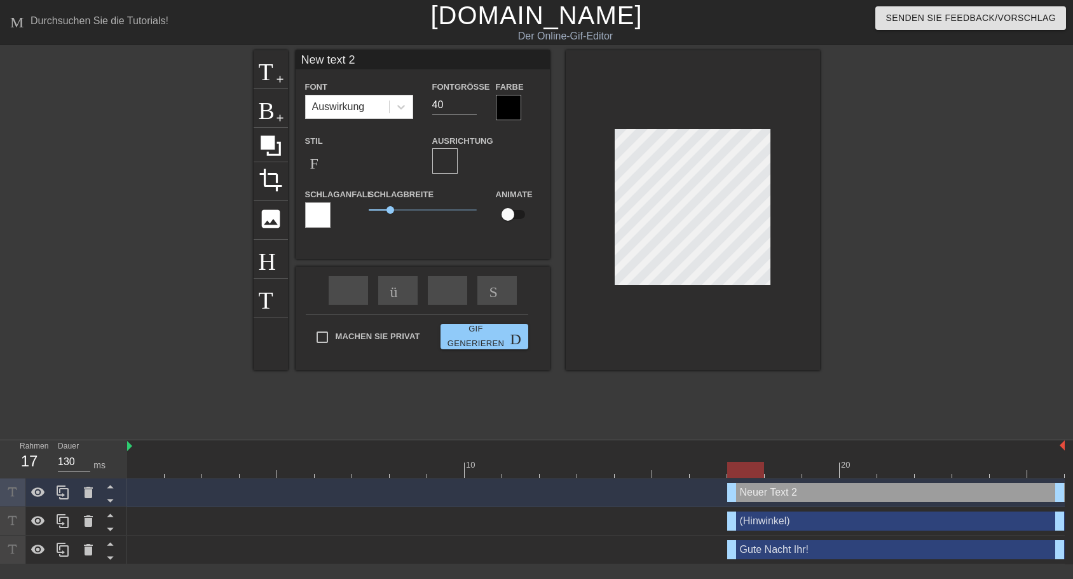
drag, startPoint x: 299, startPoint y: 62, endPoint x: 522, endPoint y: 65, distance: 222.6
click at [522, 65] on input "New text 2" at bounding box center [423, 59] width 254 height 19
click at [397, 109] on icon at bounding box center [401, 106] width 13 height 13
click at [504, 109] on div at bounding box center [508, 107] width 25 height 25
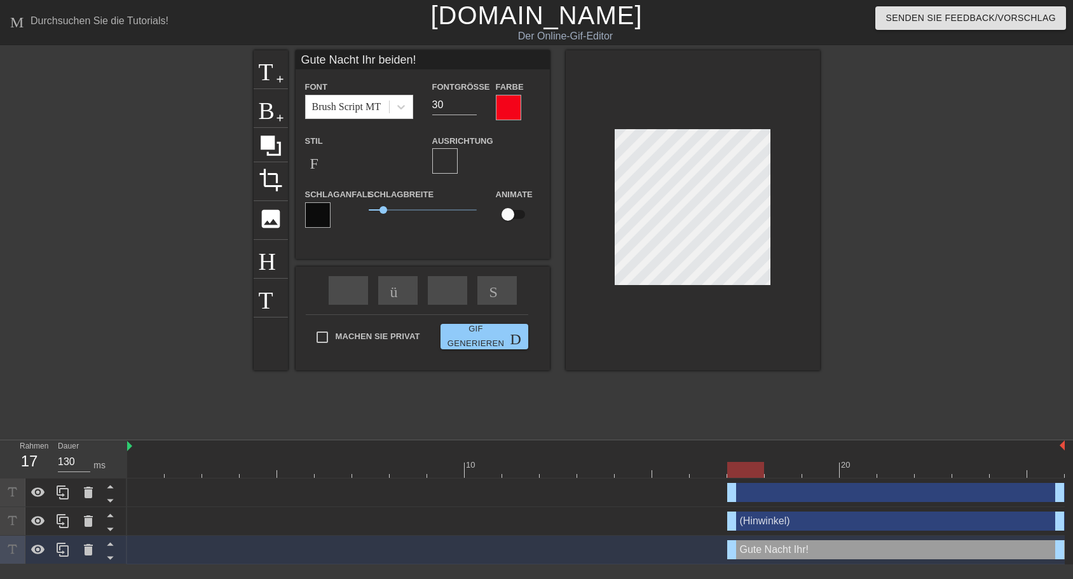
click at [501, 109] on div at bounding box center [508, 107] width 25 height 25
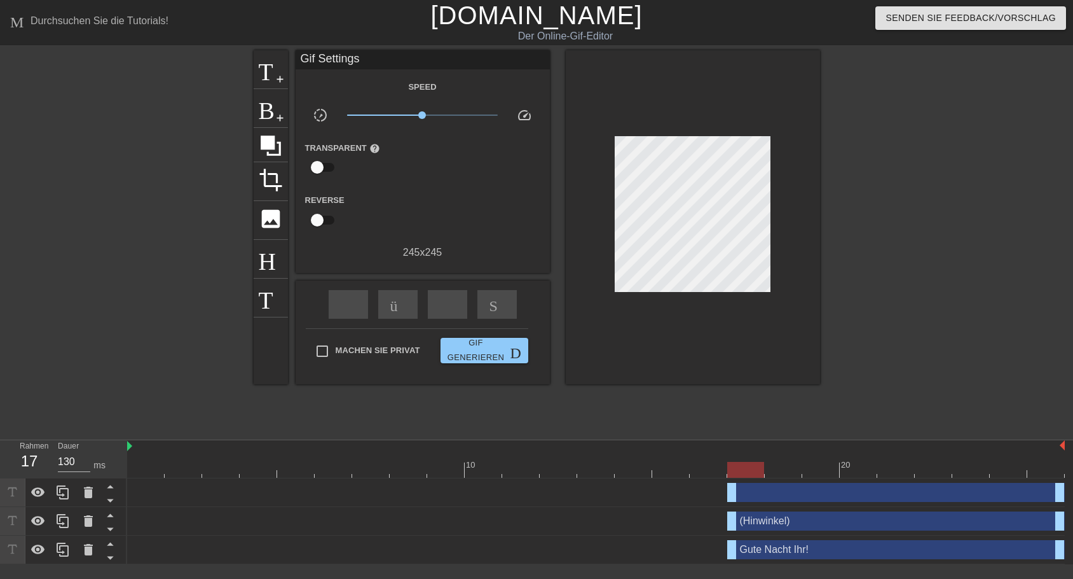
drag, startPoint x: 466, startPoint y: 155, endPoint x: 476, endPoint y: 174, distance: 21.6
click at [268, 73] on span "Titel" at bounding box center [271, 68] width 24 height 24
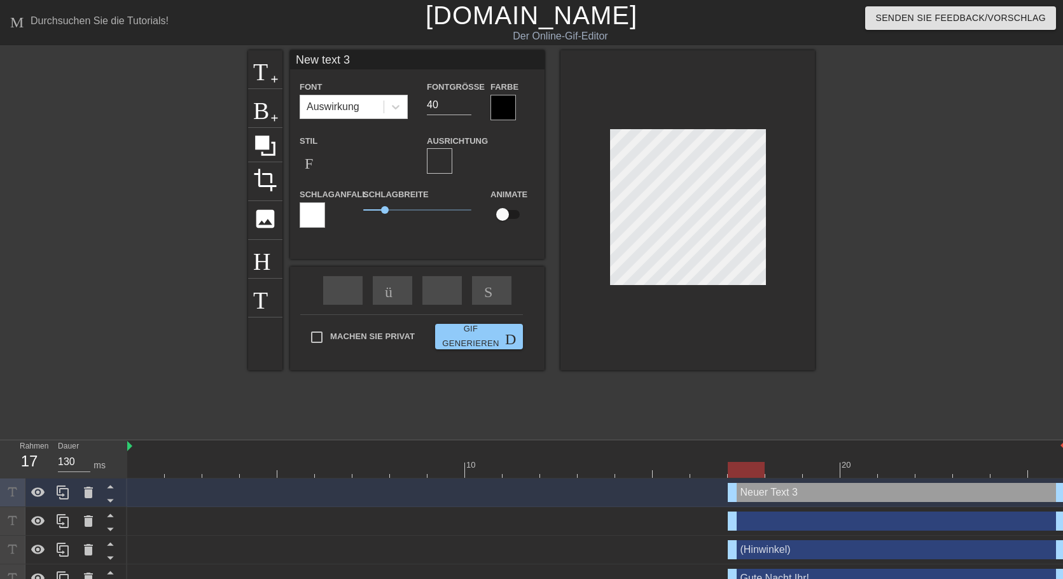
drag, startPoint x: 291, startPoint y: 62, endPoint x: 390, endPoint y: 59, distance: 99.2
click at [390, 59] on input "New text 3" at bounding box center [417, 59] width 254 height 19
type input "([PERSON_NAME])"
click at [506, 114] on div at bounding box center [502, 107] width 25 height 25
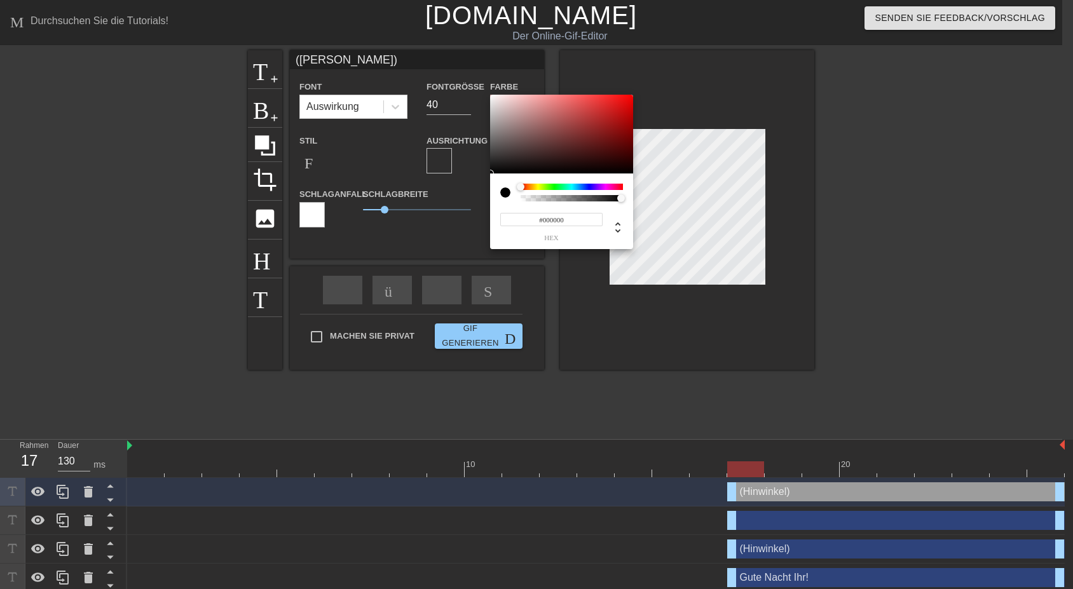
type input "#F6EFEF"
click at [495, 97] on div at bounding box center [561, 134] width 143 height 79
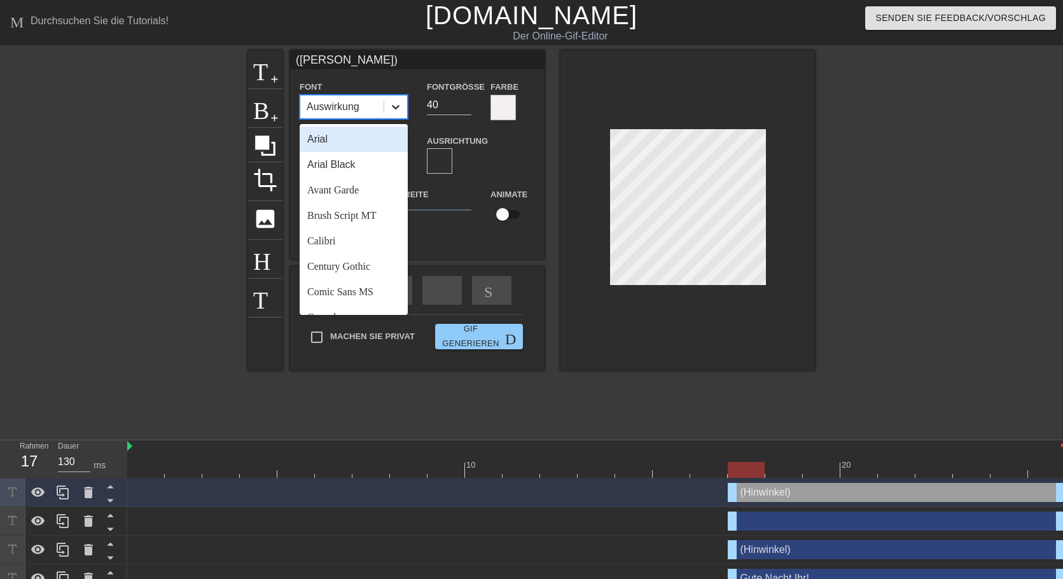
click at [398, 109] on icon at bounding box center [395, 106] width 13 height 13
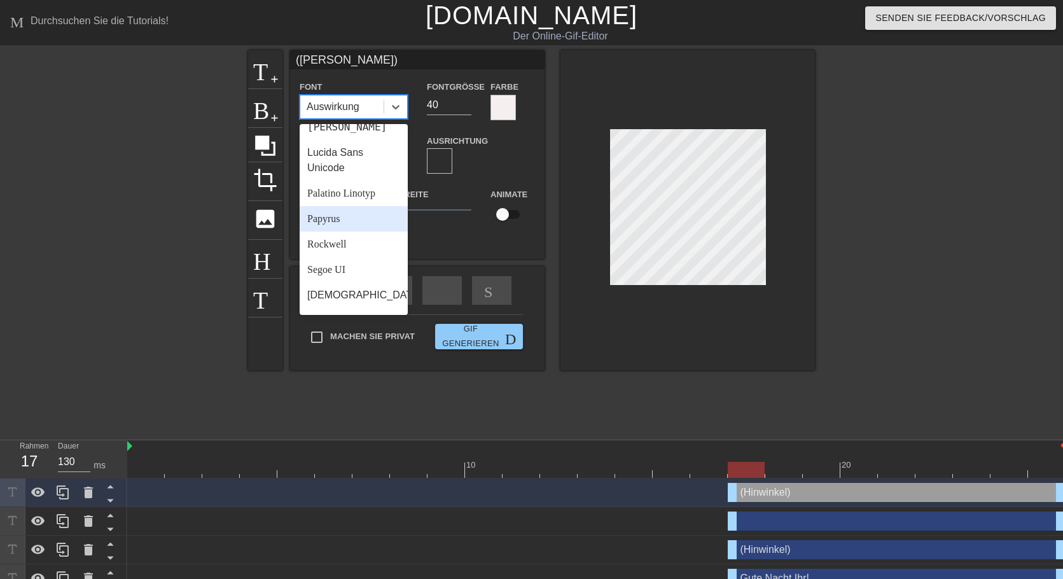
click at [327, 231] on div "Papyrus" at bounding box center [353, 218] width 108 height 25
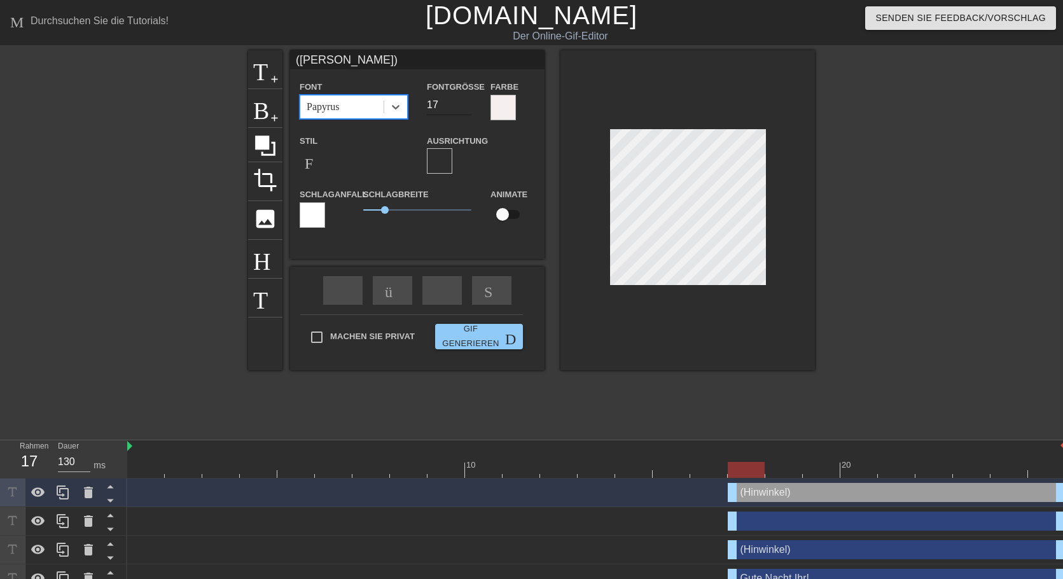
click at [465, 108] on input "17" at bounding box center [449, 105] width 45 height 20
drag, startPoint x: 387, startPoint y: 211, endPoint x: 375, endPoint y: 214, distance: 11.7
click at [375, 214] on span "0.55" at bounding box center [375, 210] width 8 height 8
click at [465, 106] on input "11" at bounding box center [449, 105] width 45 height 20
click at [464, 100] on input "15" at bounding box center [449, 105] width 45 height 20
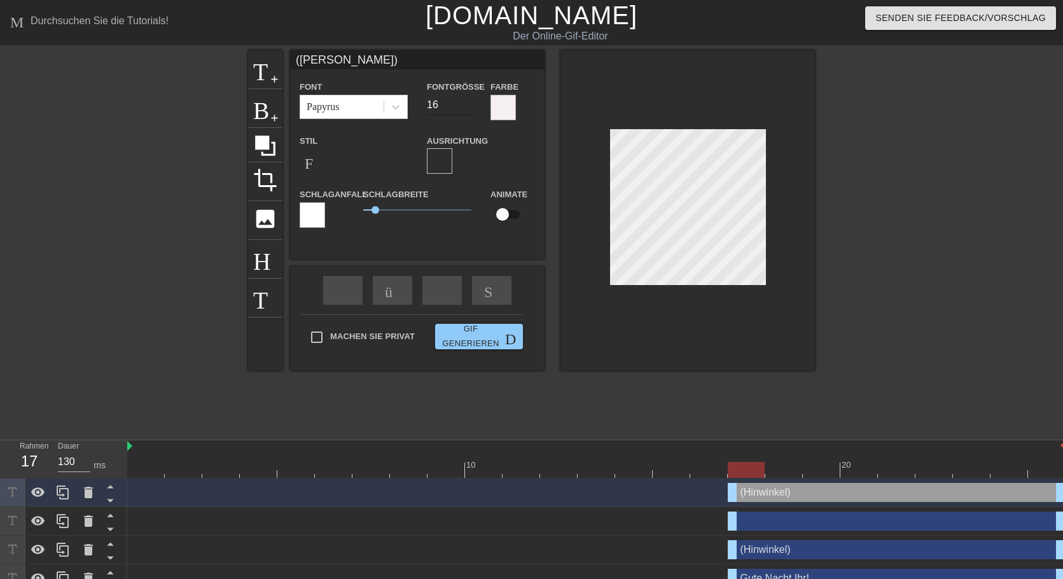
click at [464, 100] on input "16" at bounding box center [449, 105] width 45 height 20
drag, startPoint x: 374, startPoint y: 209, endPoint x: 392, endPoint y: 210, distance: 18.5
click at [392, 210] on span "1.35" at bounding box center [393, 210] width 8 height 8
click at [467, 108] on input "15" at bounding box center [449, 105] width 45 height 20
click at [467, 108] on input "14" at bounding box center [449, 105] width 45 height 20
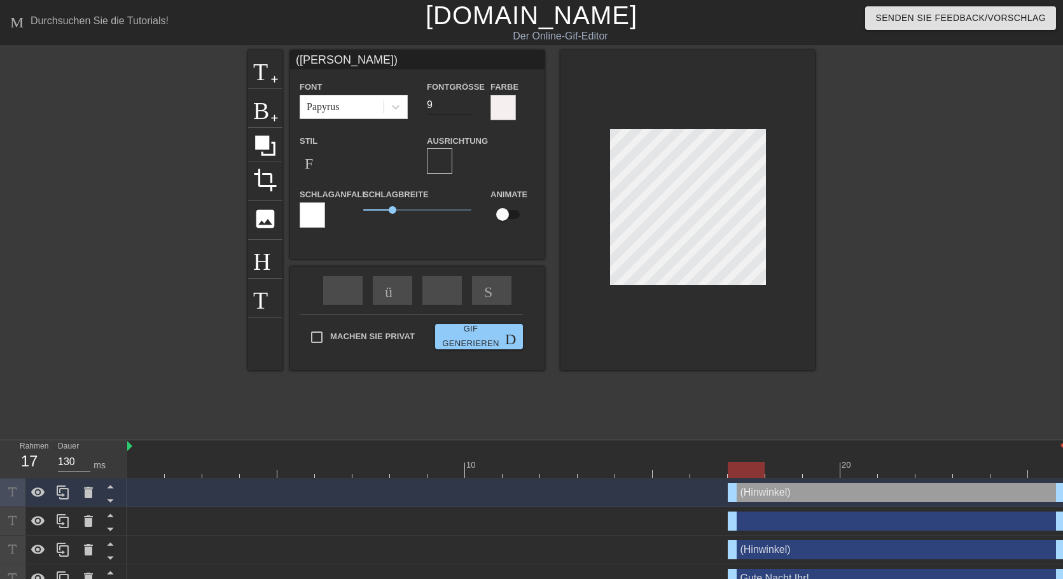
type input "9"
click at [467, 108] on input "9" at bounding box center [449, 105] width 45 height 20
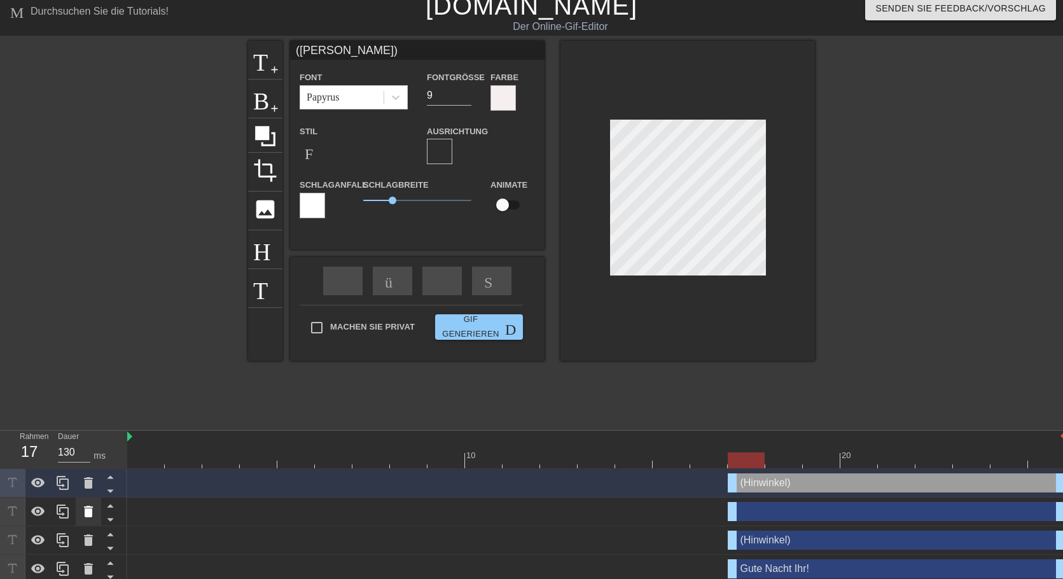
scroll to position [17, 0]
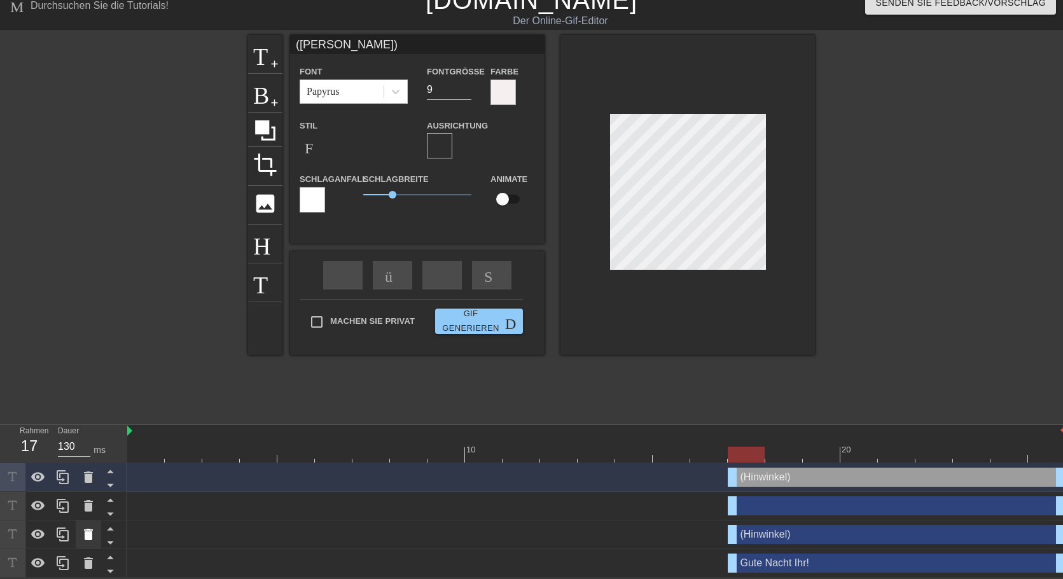
click at [83, 536] on icon at bounding box center [88, 533] width 15 height 15
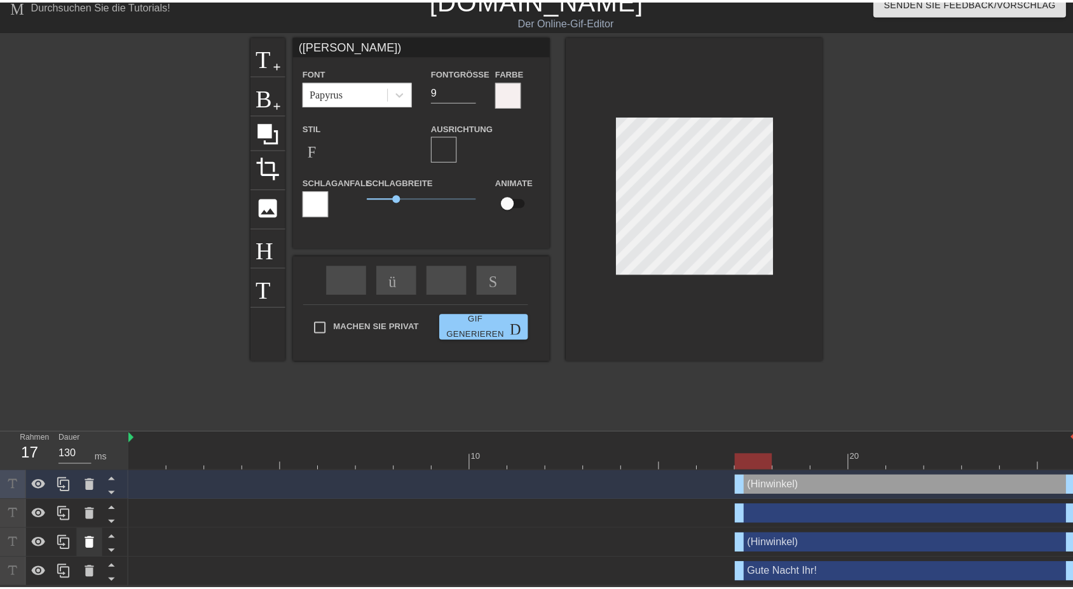
scroll to position [6, 0]
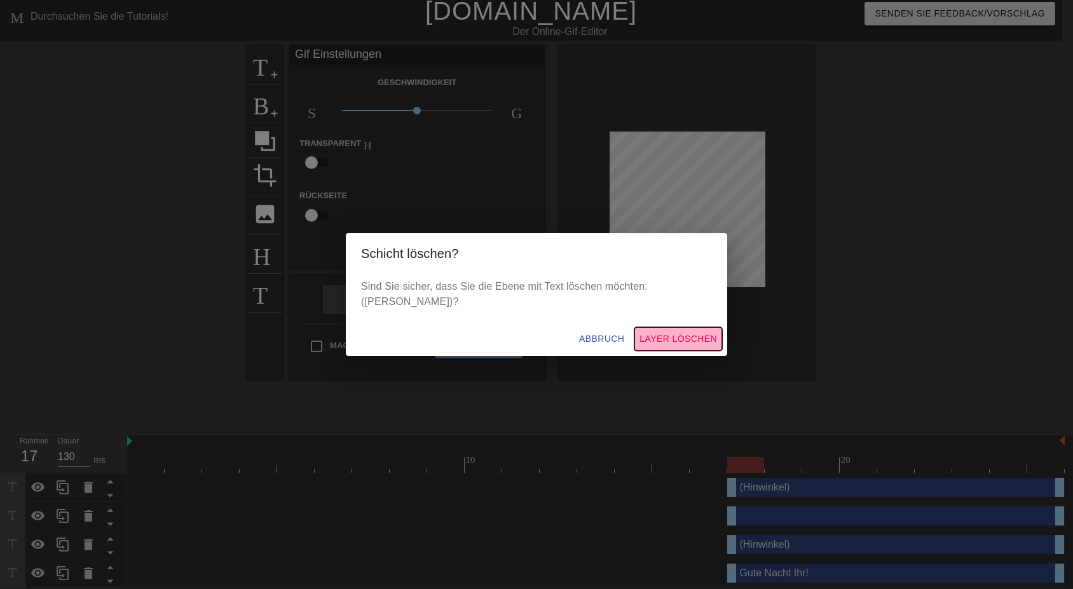
click at [652, 331] on span "Layer löschen" at bounding box center [679, 339] width 78 height 16
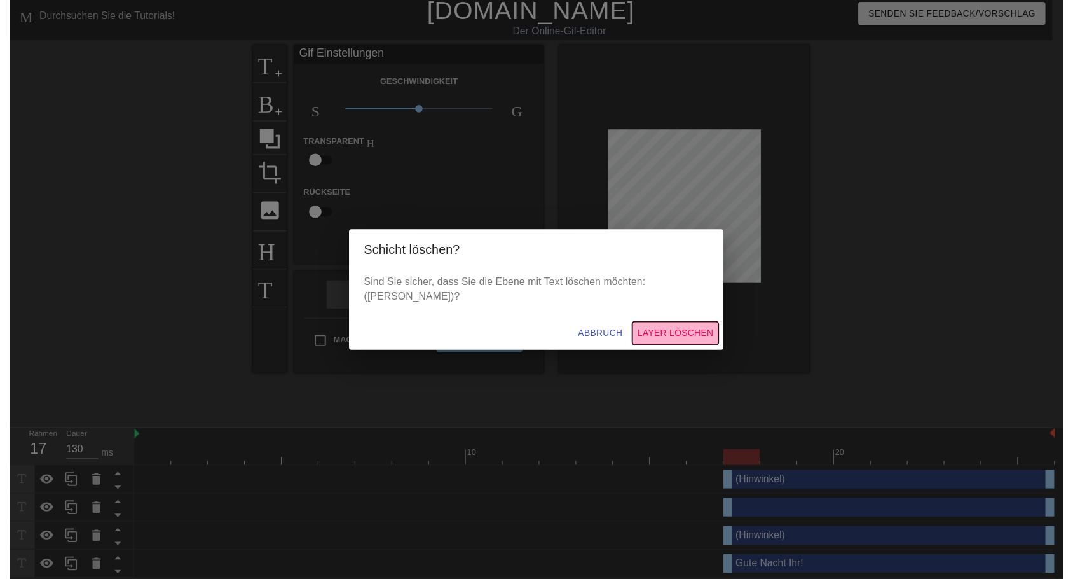
scroll to position [0, 0]
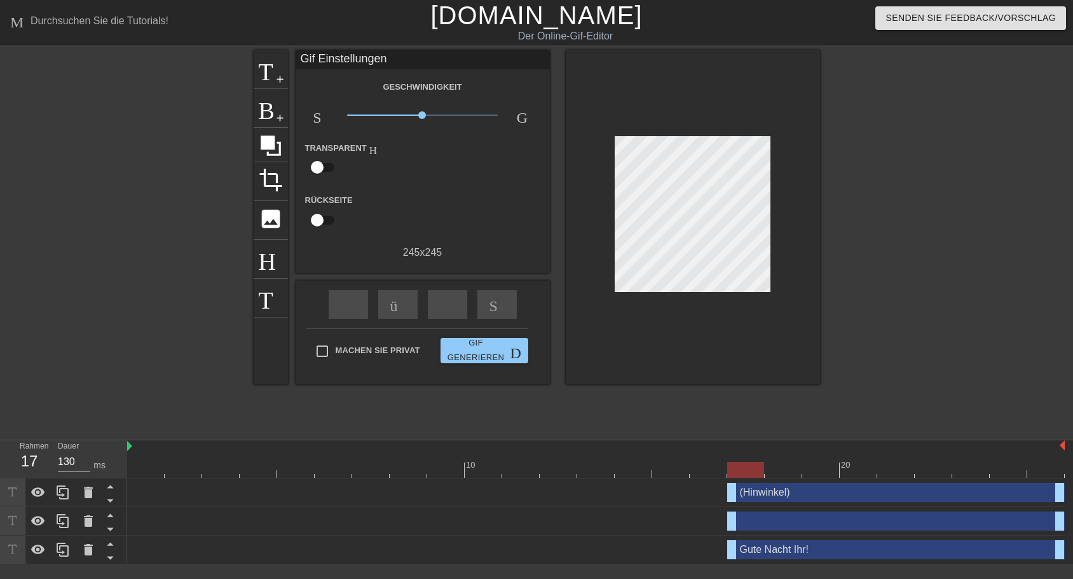
click at [759, 498] on div "(Hinwinkel) drag-handle drag-handle" at bounding box center [896, 492] width 338 height 19
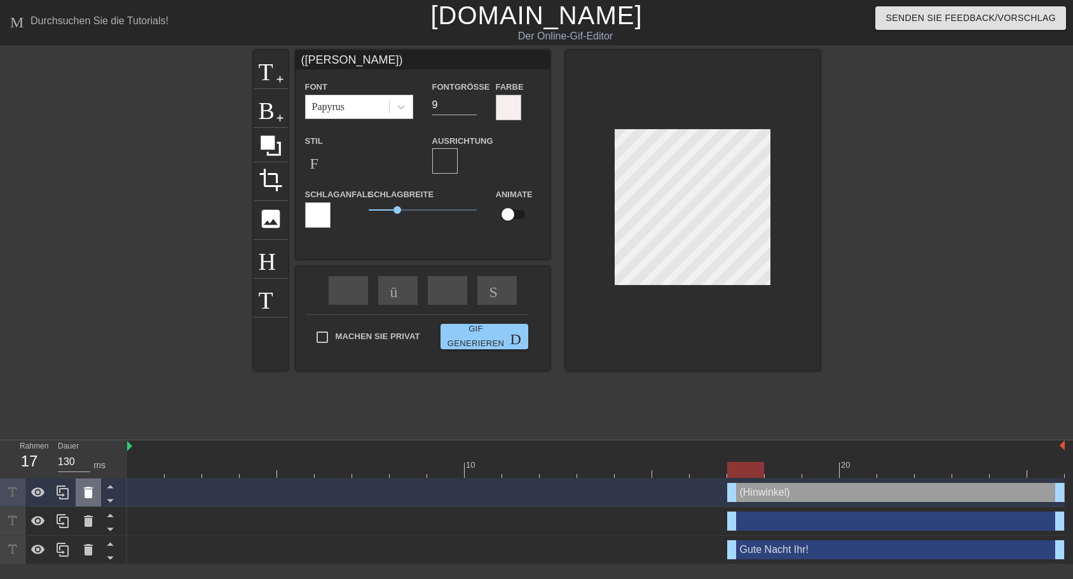
click at [92, 498] on icon at bounding box center [88, 492] width 15 height 15
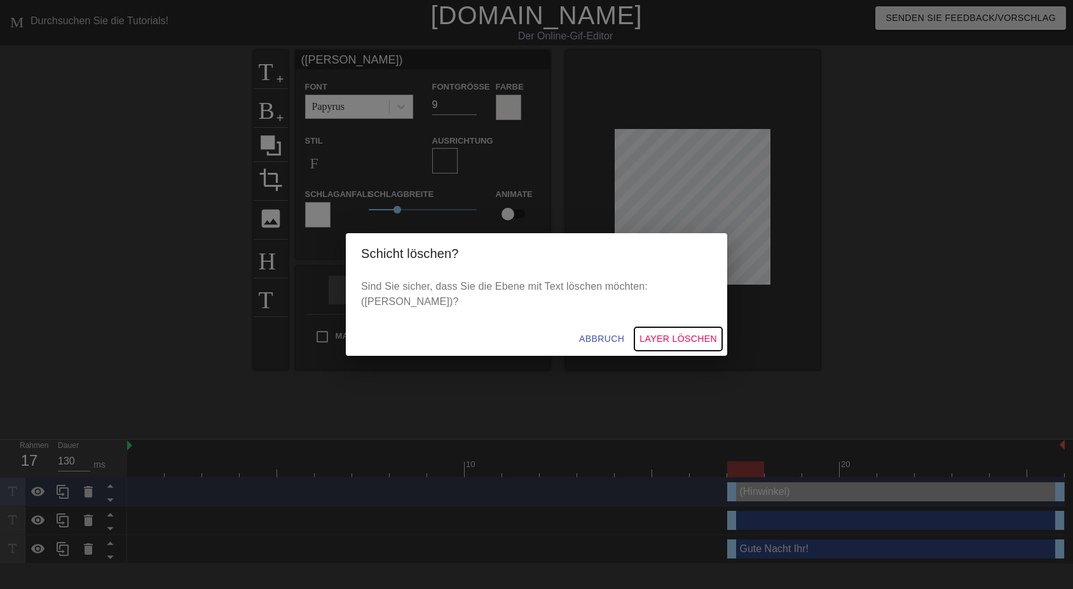
click at [652, 335] on span "Layer löschen" at bounding box center [679, 339] width 78 height 16
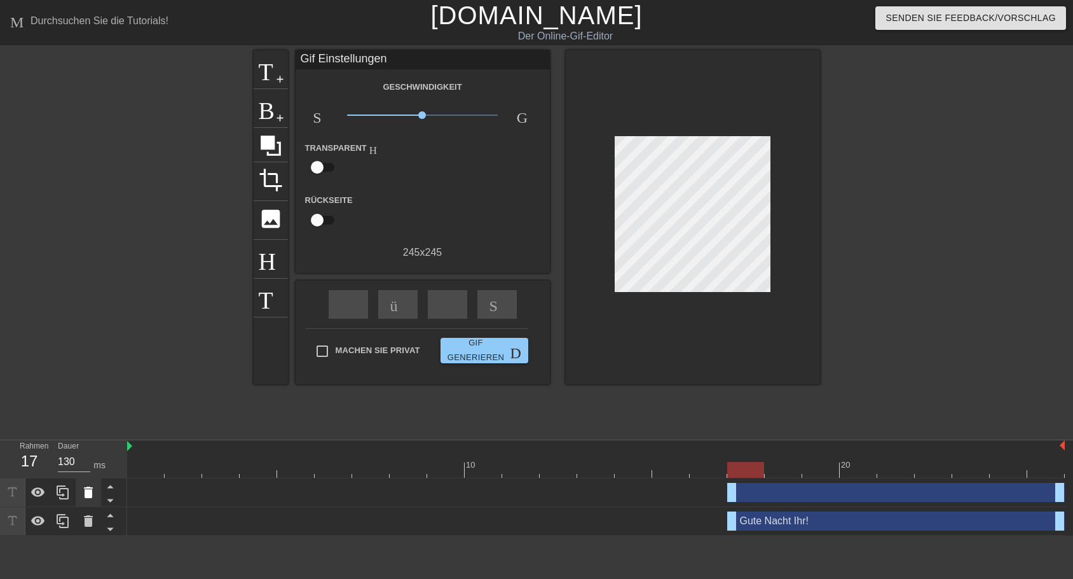
click at [86, 494] on icon at bounding box center [88, 491] width 9 height 11
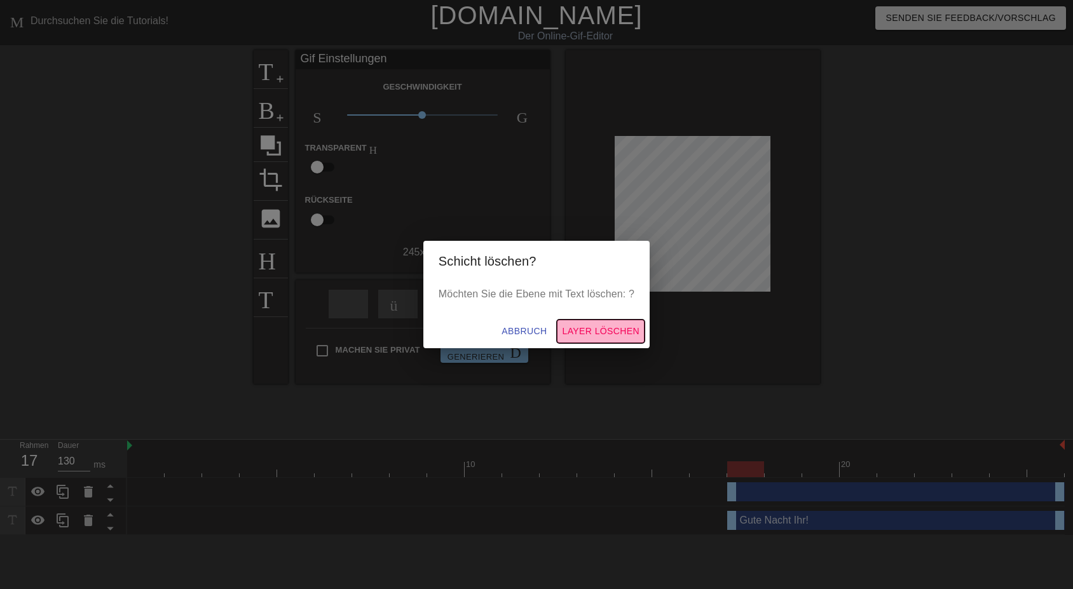
click at [612, 335] on span "Layer löschen" at bounding box center [601, 332] width 78 height 16
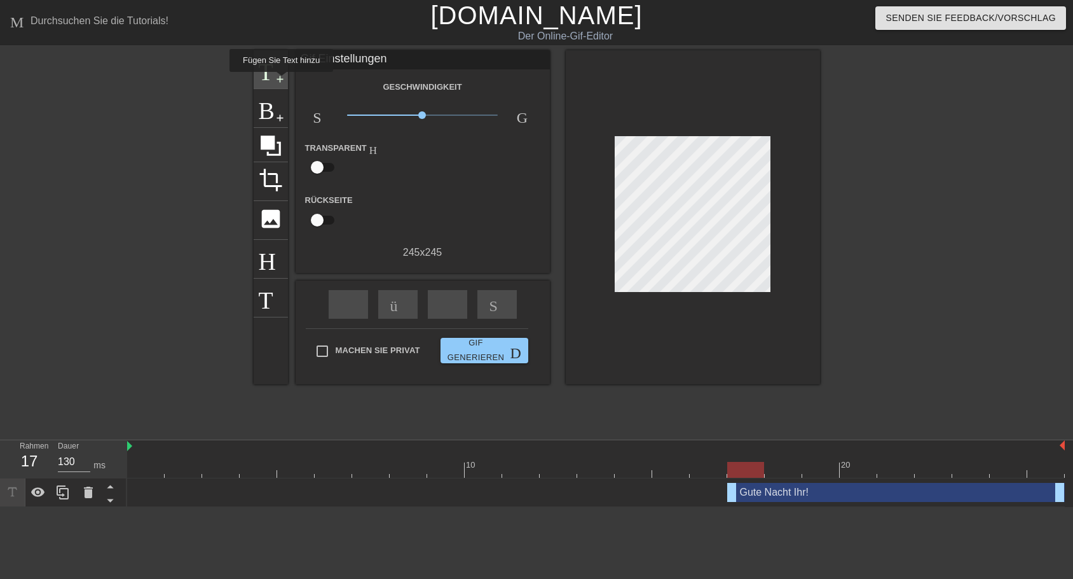
click at [280, 81] on span "add-circle" at bounding box center [280, 79] width 11 height 11
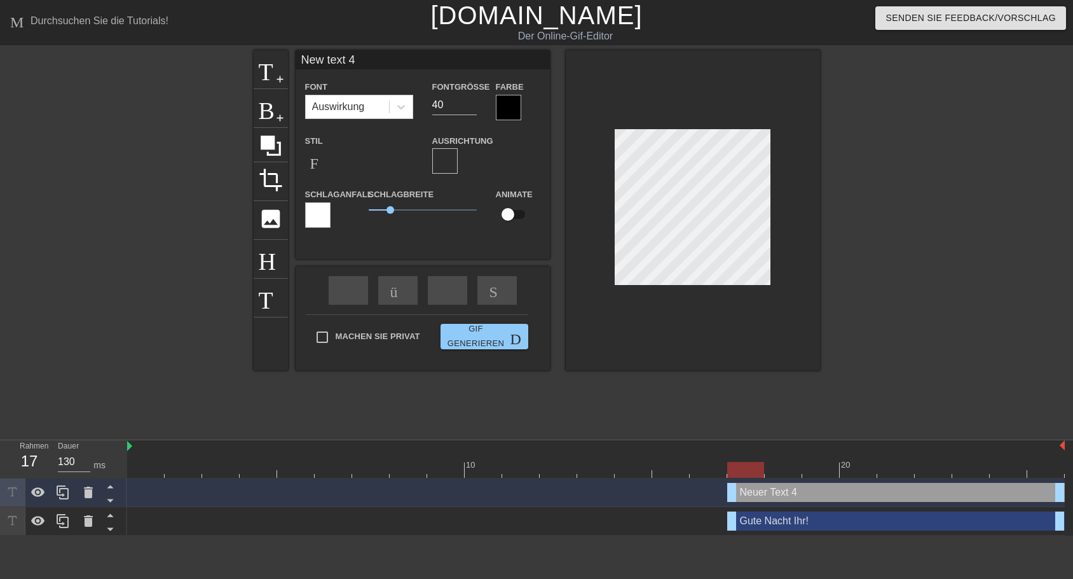
drag, startPoint x: 300, startPoint y: 58, endPoint x: 486, endPoint y: 62, distance: 185.7
click at [486, 62] on input "New text 4" at bounding box center [423, 59] width 254 height 19
type input "([PERSON_NAME])"
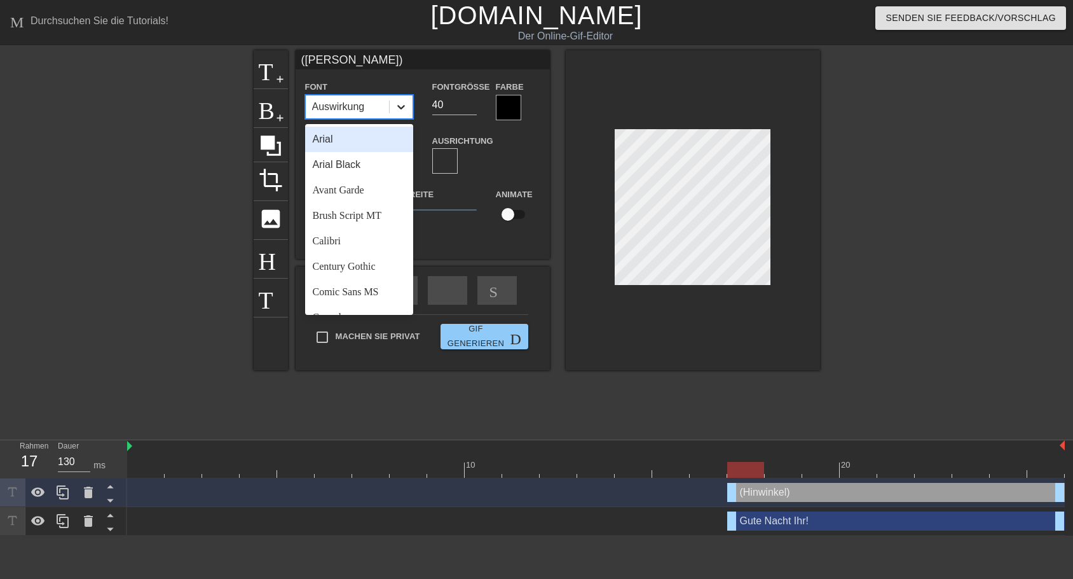
click at [399, 108] on icon at bounding box center [401, 106] width 13 height 13
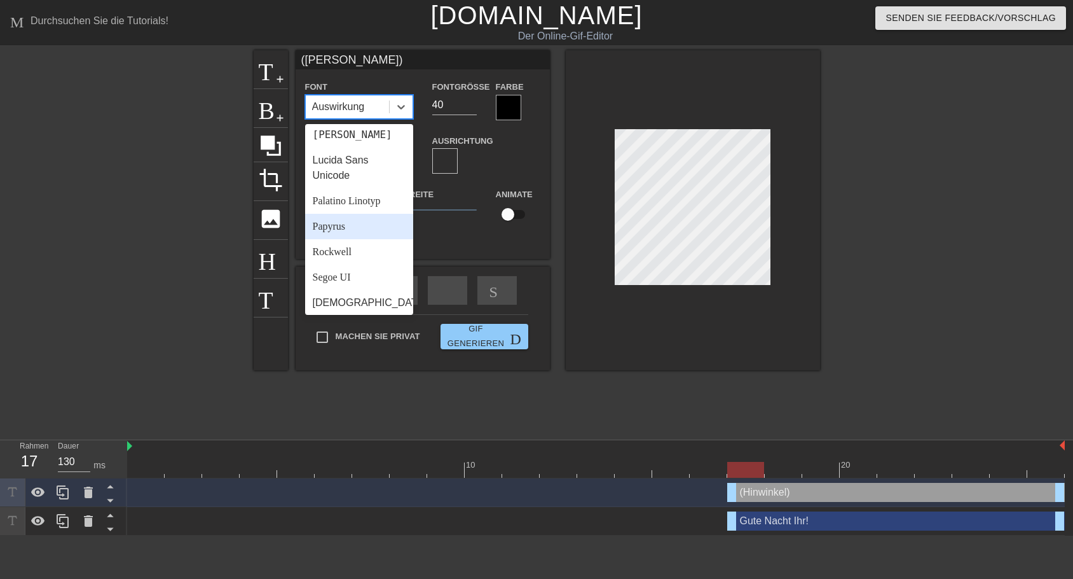
click at [327, 239] on div "Papyrus" at bounding box center [359, 226] width 108 height 25
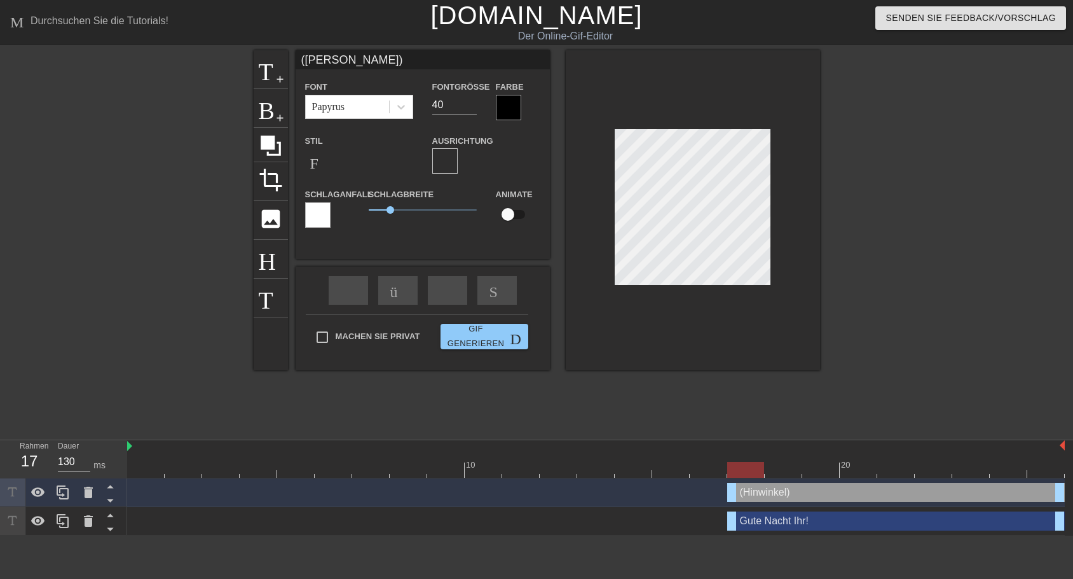
click at [499, 101] on div at bounding box center [508, 107] width 25 height 25
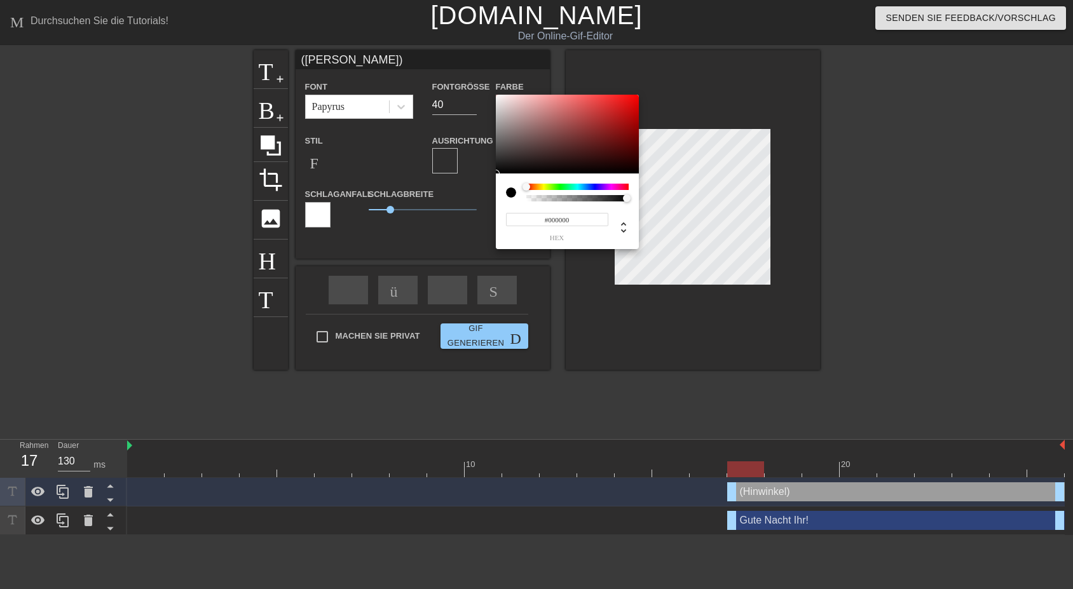
type input "#FCFAFA"
click at [497, 95] on div at bounding box center [567, 134] width 143 height 79
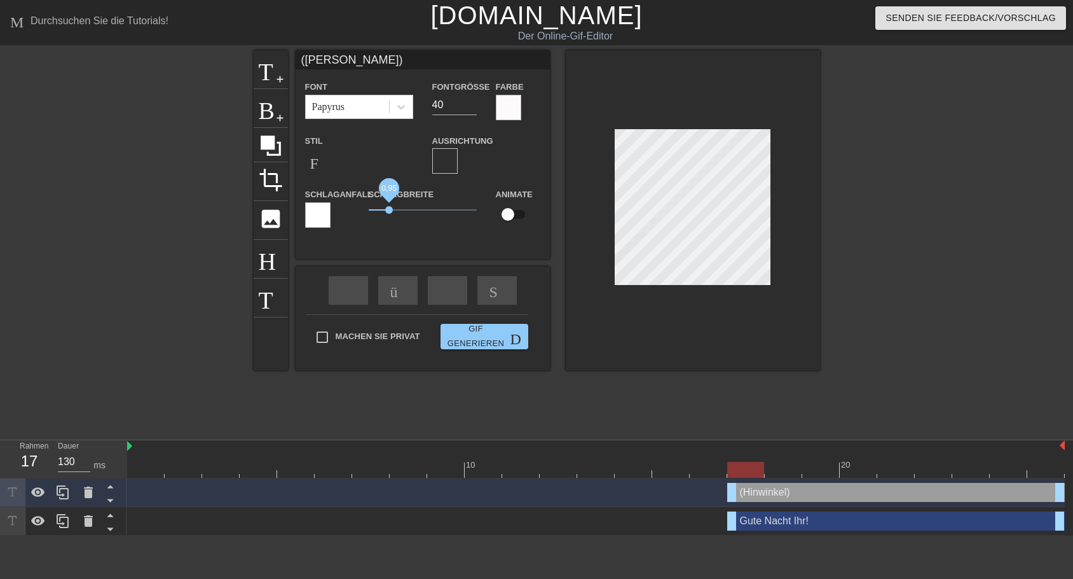
click at [389, 211] on span "0,95" at bounding box center [389, 210] width 8 height 8
click at [467, 105] on input "15" at bounding box center [454, 105] width 45 height 20
click at [472, 109] on input "14" at bounding box center [454, 105] width 45 height 20
type input "13"
click at [472, 109] on input "13" at bounding box center [454, 105] width 45 height 20
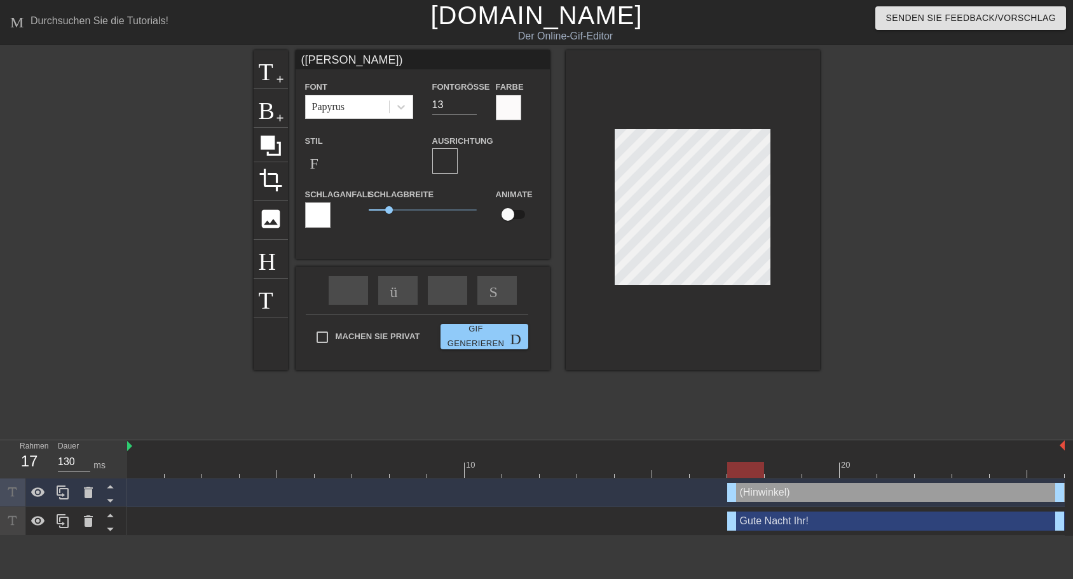
drag, startPoint x: 734, startPoint y: 490, endPoint x: 746, endPoint y: 489, distance: 12.1
click at [746, 489] on div "(Hinwinkel) drag-handle drag-handle" at bounding box center [896, 492] width 338 height 19
drag, startPoint x: 731, startPoint y: 521, endPoint x: 737, endPoint y: 516, distance: 8.6
click at [737, 516] on div "Gute Nacht Ihr! drag-handle drag-handle" at bounding box center [896, 520] width 338 height 19
type input "Gute Nacht Ihr beiden!"
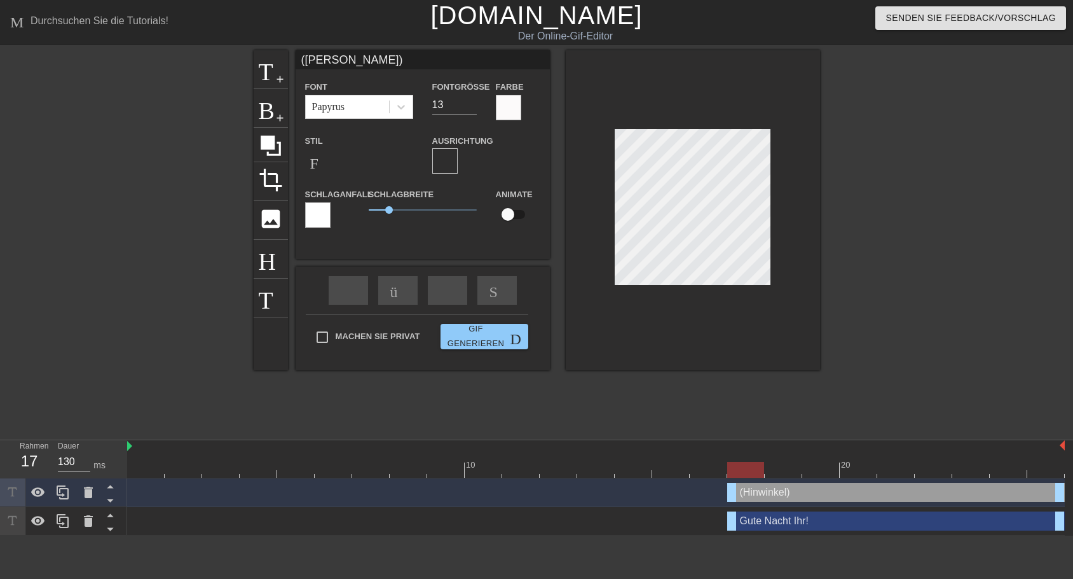
type input "30"
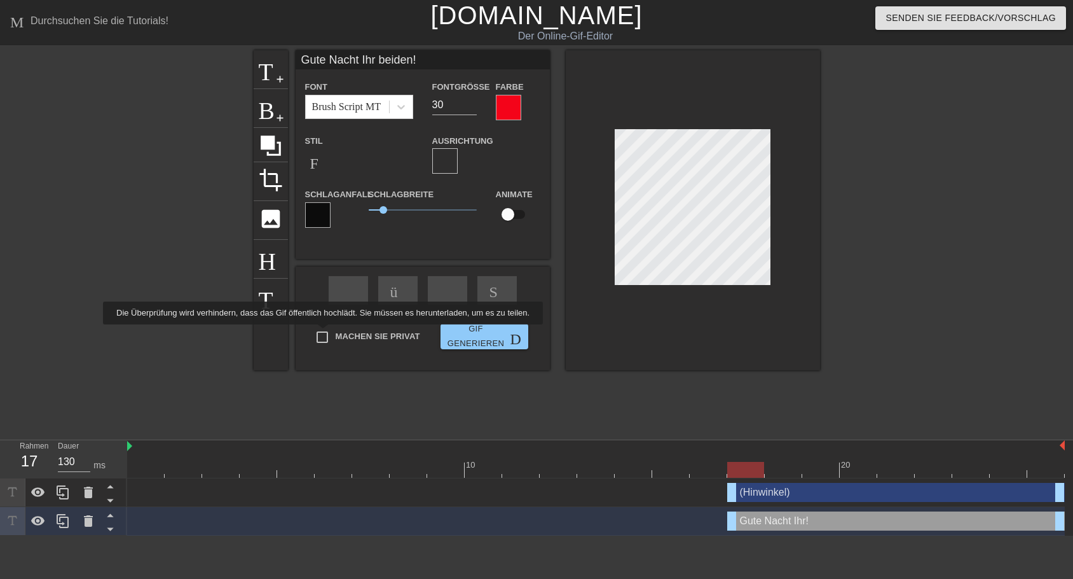
click at [320, 333] on div "Machen Sie privat Gif generieren Doppelpfeil" at bounding box center [417, 339] width 223 height 50
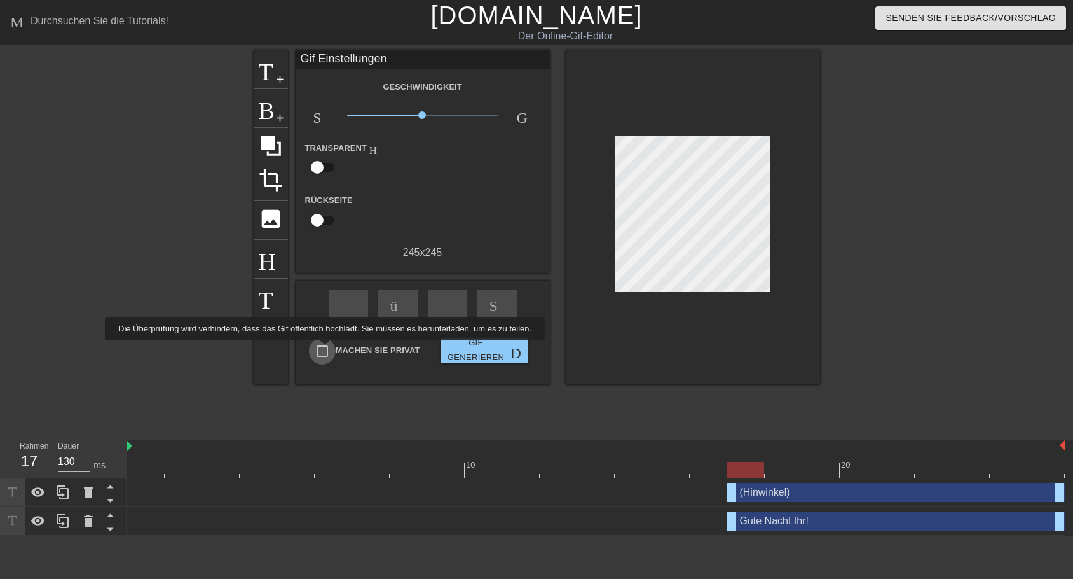
click at [322, 349] on input "Machen Sie privat" at bounding box center [322, 351] width 27 height 27
checkbox input "true"
click at [476, 350] on span "Gif generieren Doppelpfeil" at bounding box center [485, 350] width 78 height 29
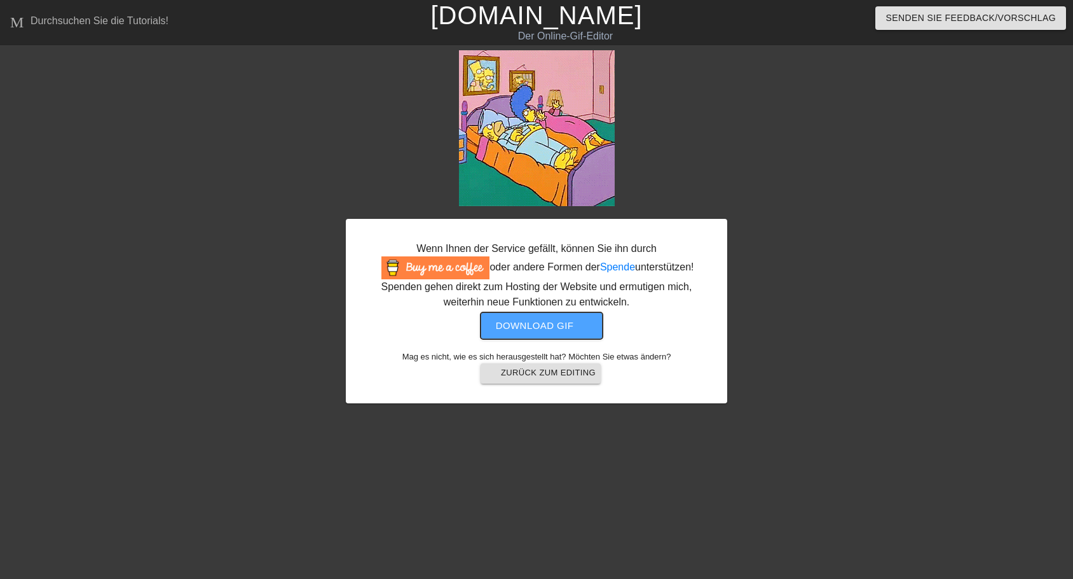
click at [537, 326] on span "Download gif get-app" at bounding box center [542, 325] width 92 height 17
